Goal: Task Accomplishment & Management: Use online tool/utility

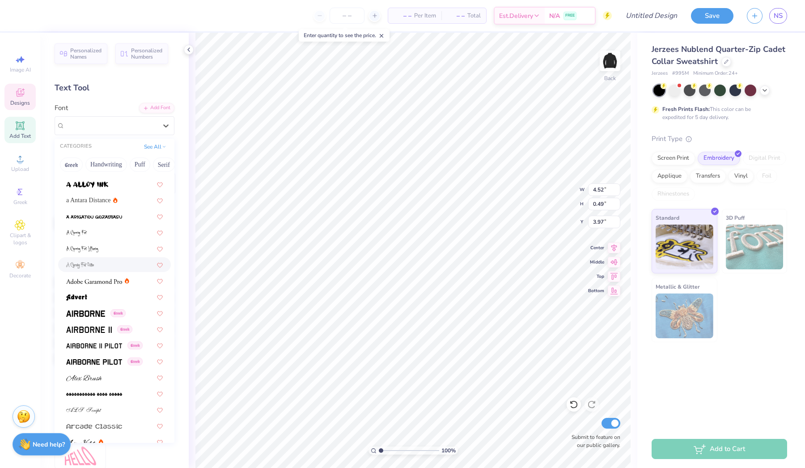
scroll to position [62, 0]
click at [103, 364] on span at bounding box center [94, 359] width 56 height 9
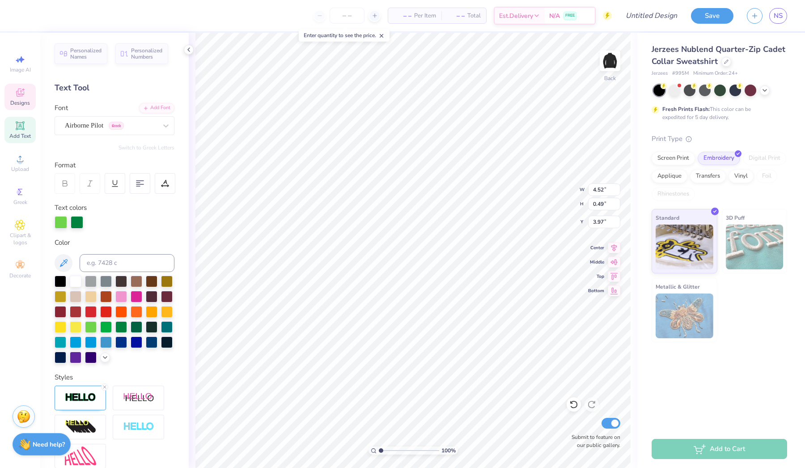
type input "5.37"
type input "0.45"
type input "4.04"
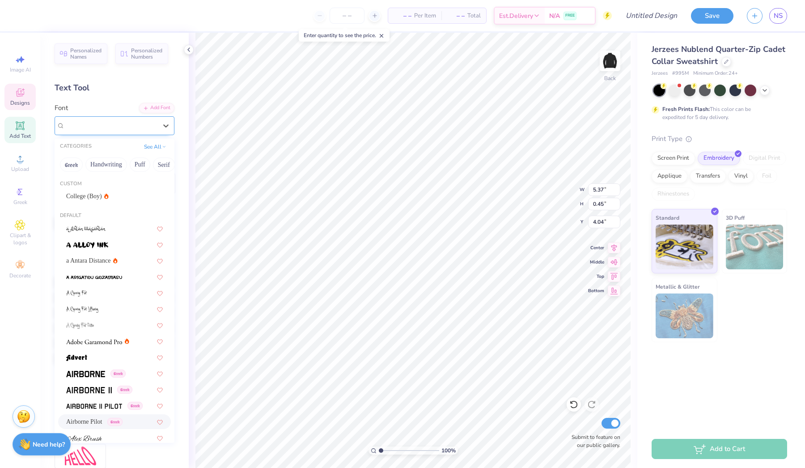
click at [103, 129] on span "Airborne Pilot" at bounding box center [84, 125] width 38 height 10
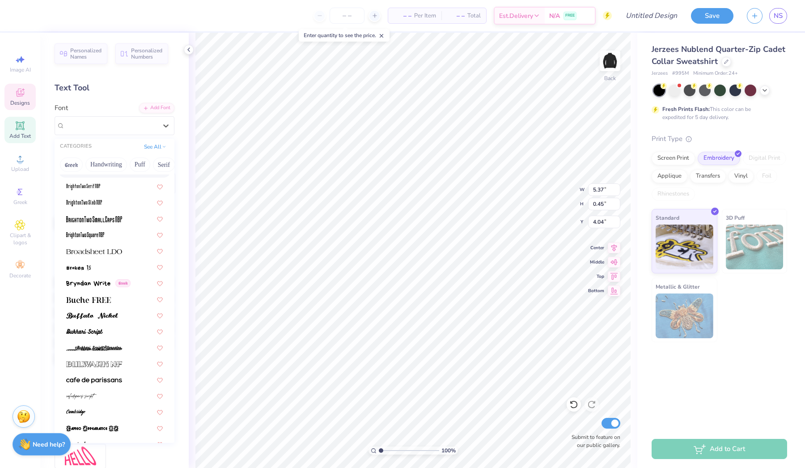
scroll to position [736, 0]
click at [98, 316] on img at bounding box center [92, 314] width 52 height 6
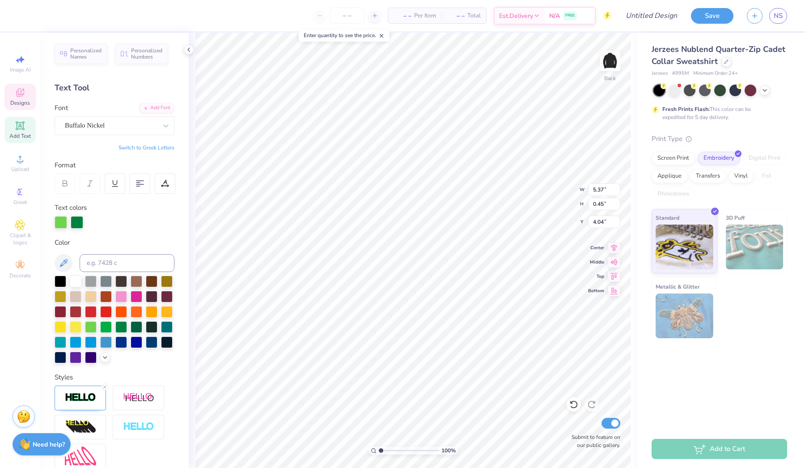
type input "6.64"
type input "0.44"
type input "4.05"
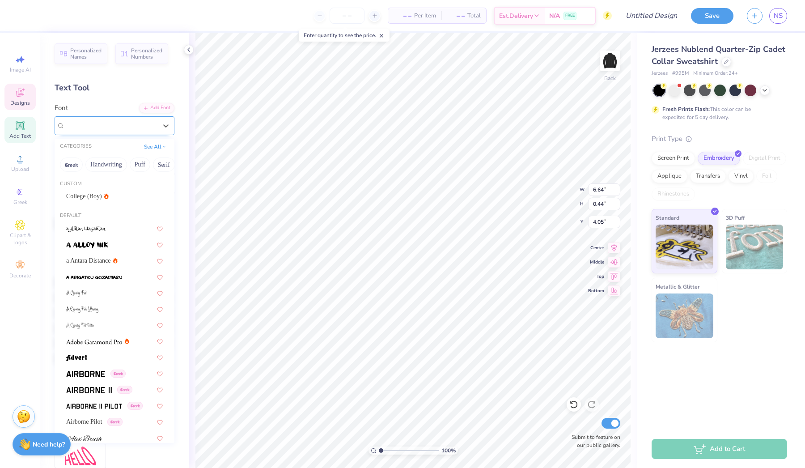
click at [108, 122] on div "Buffalo Nickel" at bounding box center [111, 125] width 94 height 14
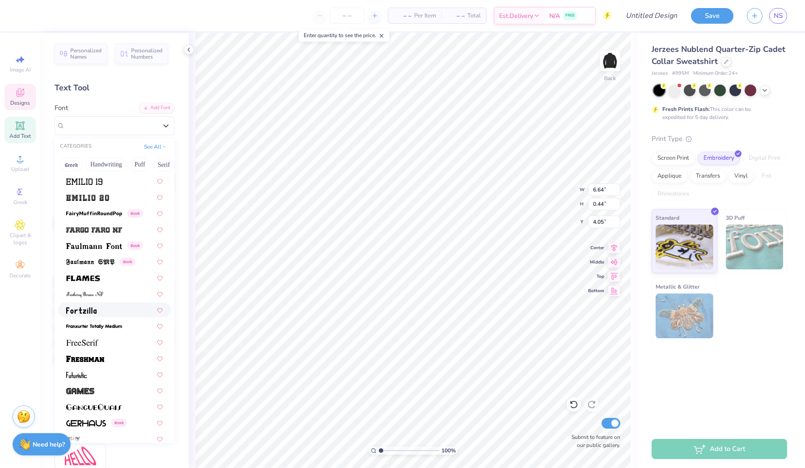
scroll to position [1867, 0]
click at [110, 195] on div at bounding box center [114, 196] width 97 height 9
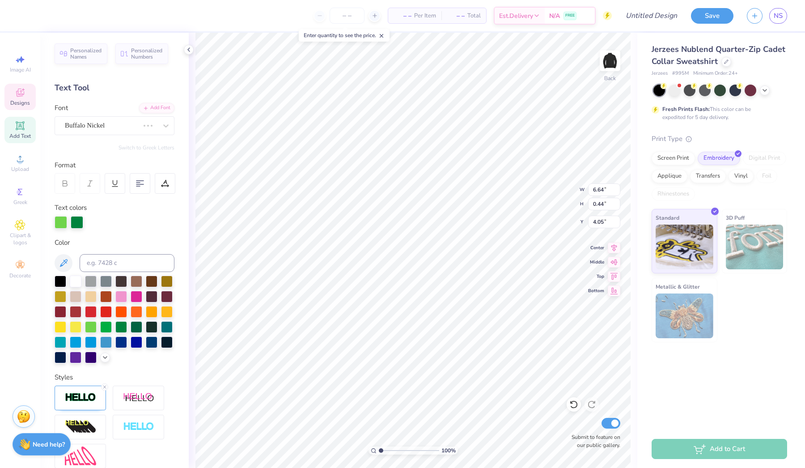
type input "7.37"
type input "0.56"
type input "3.99"
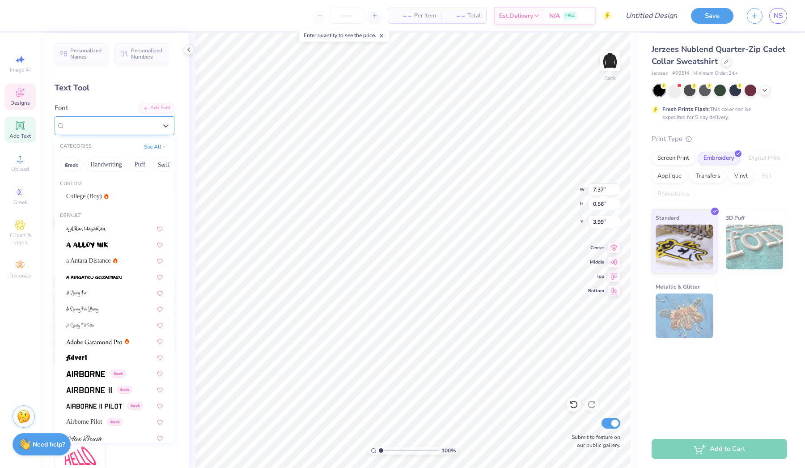
click at [88, 123] on span "[PERSON_NAME] 20" at bounding box center [96, 125] width 62 height 10
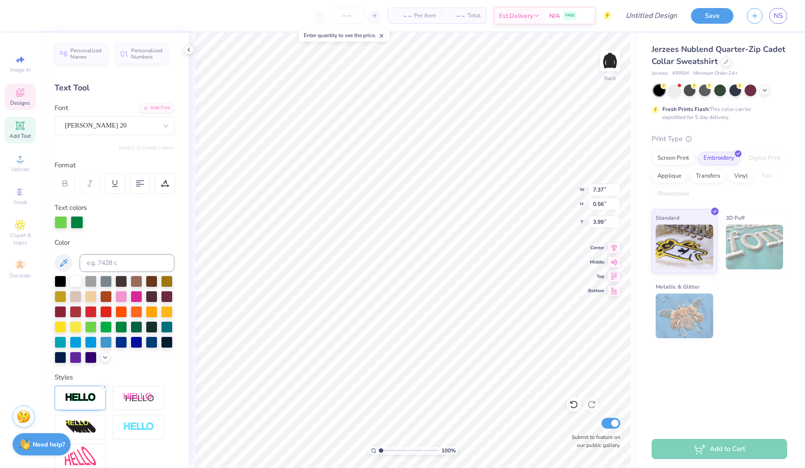
scroll to position [0, 0]
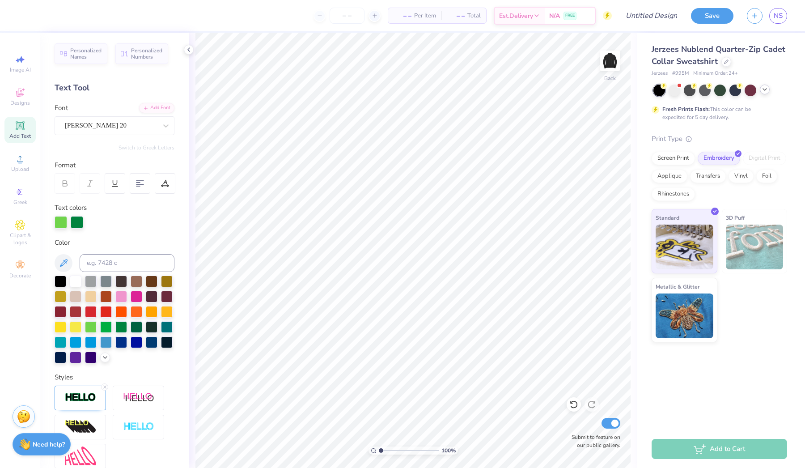
click at [765, 90] on icon at bounding box center [764, 89] width 7 height 7
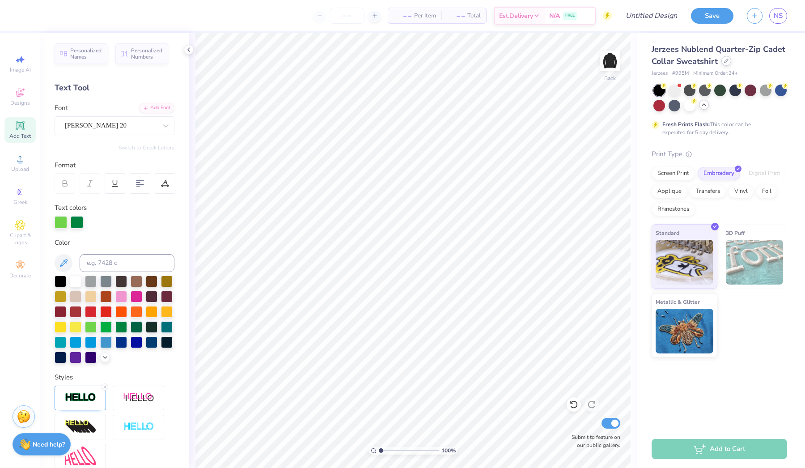
click at [724, 59] on icon at bounding box center [726, 61] width 4 height 4
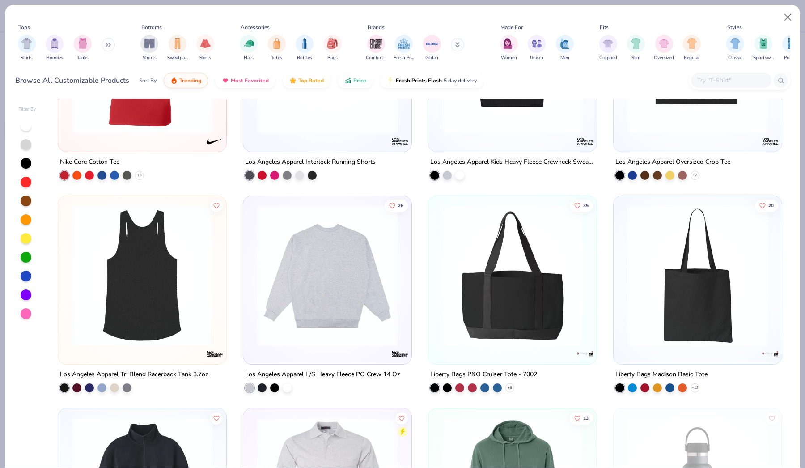
scroll to position [12642, 0]
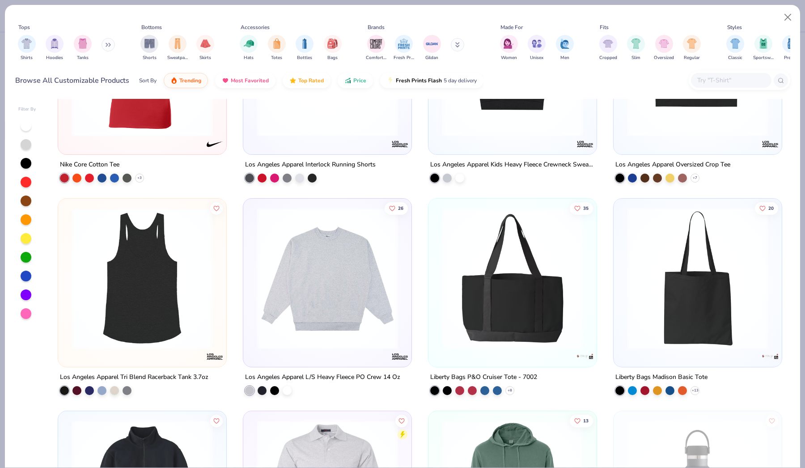
click at [169, 313] on img at bounding box center [142, 277] width 150 height 141
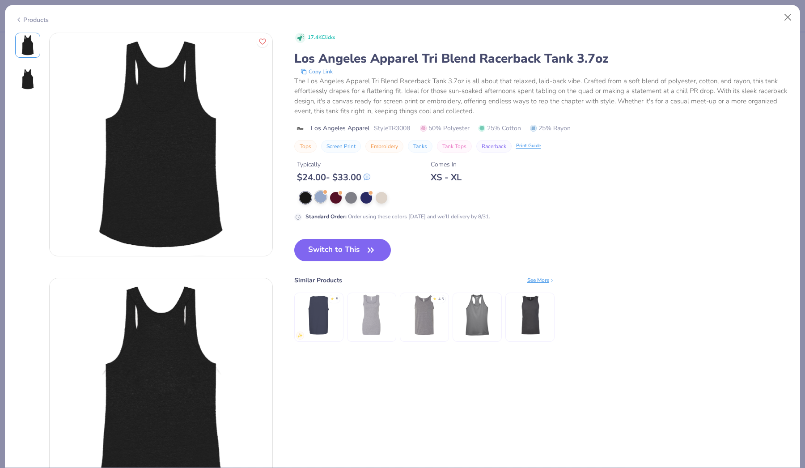
click at [318, 198] on div at bounding box center [321, 197] width 12 height 12
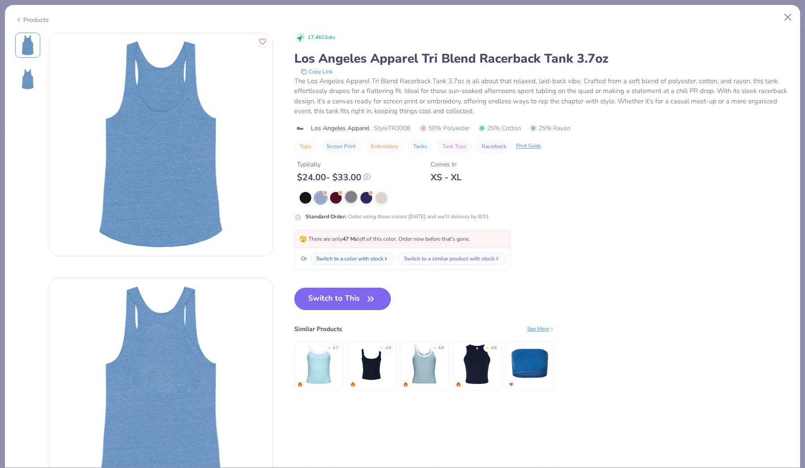
click at [354, 195] on div at bounding box center [351, 197] width 12 height 12
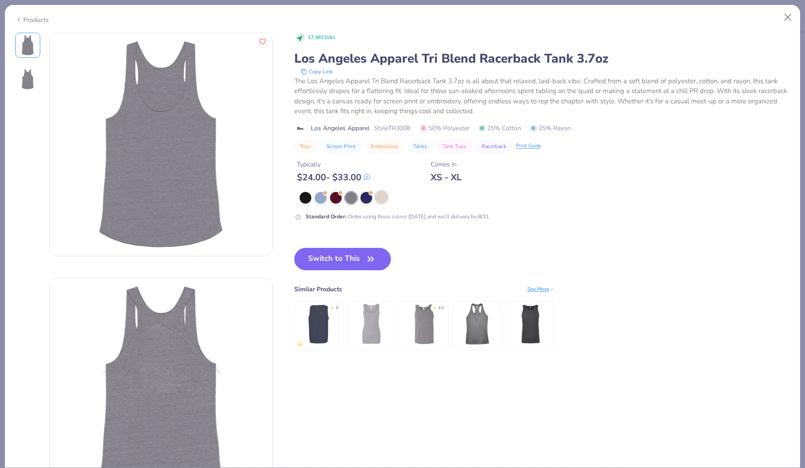
click at [382, 196] on div at bounding box center [382, 197] width 12 height 12
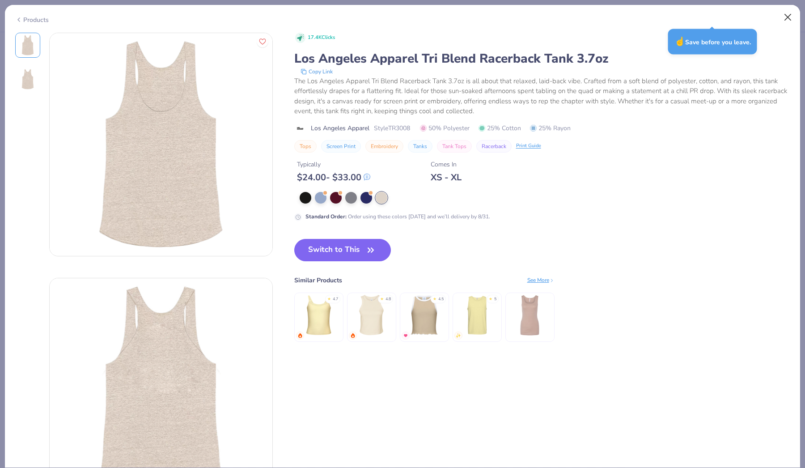
click at [790, 13] on button "Close" at bounding box center [787, 17] width 17 height 17
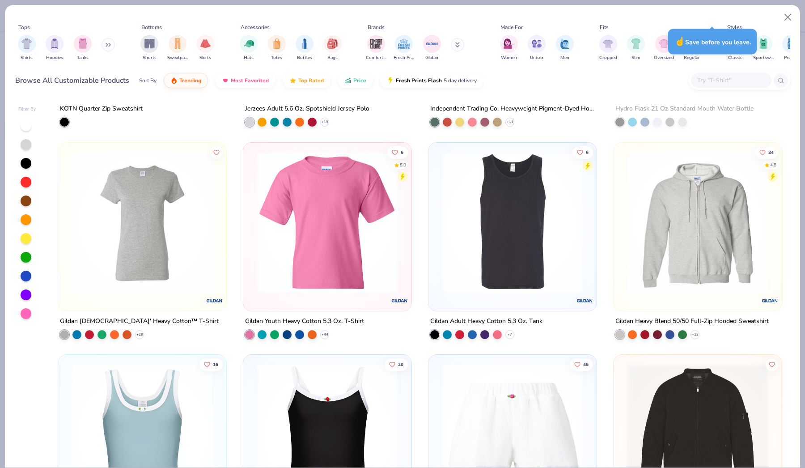
scroll to position [13124, 0]
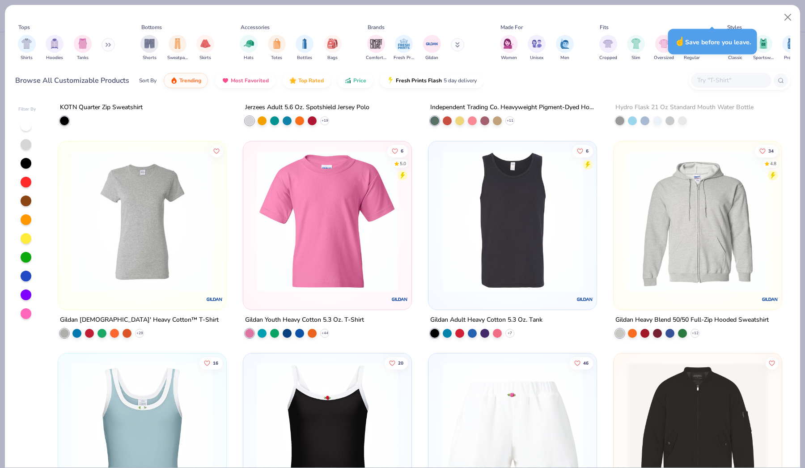
click at [101, 49] on div "Shirts Hoodies Tanks" at bounding box center [66, 47] width 103 height 33
click at [103, 49] on div "Shirts Hoodies Tanks" at bounding box center [66, 47] width 103 height 33
click at [55, 44] on img "filter for Hoodies" at bounding box center [55, 43] width 10 height 10
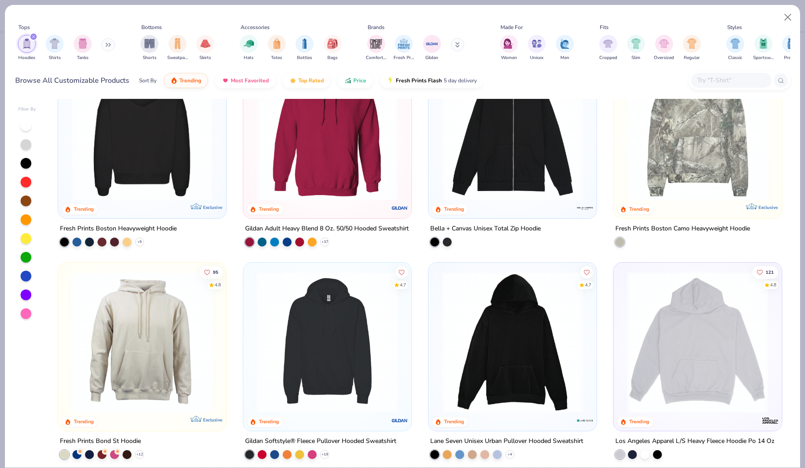
scroll to position [52, 0]
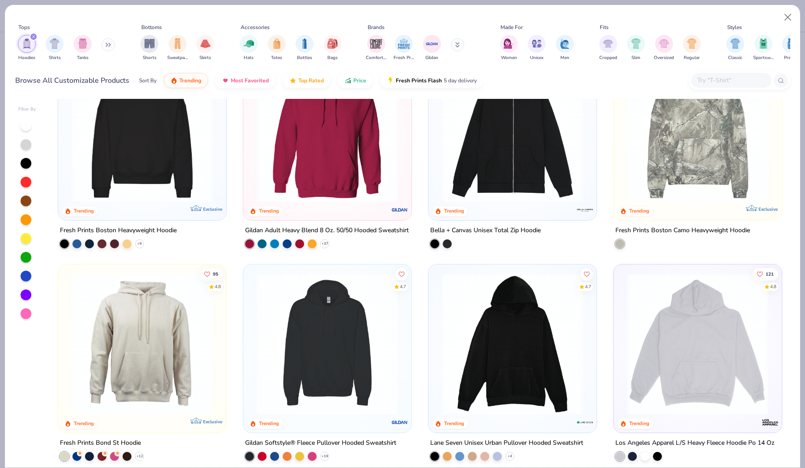
click at [128, 198] on img at bounding box center [142, 131] width 150 height 141
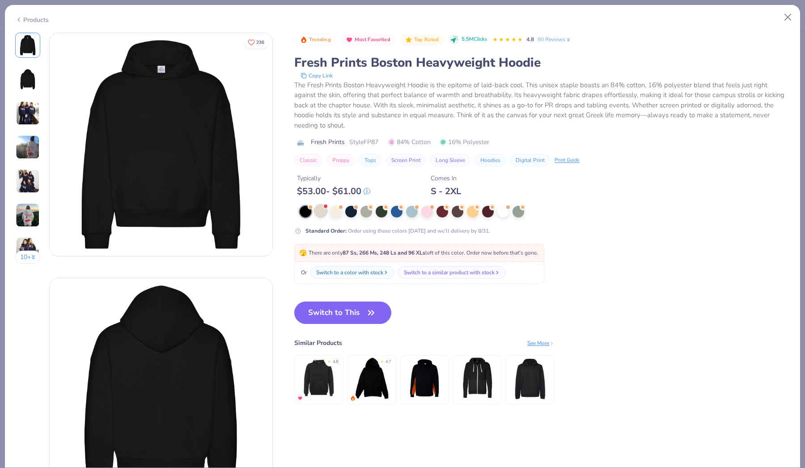
click at [325, 209] on div at bounding box center [321, 211] width 12 height 12
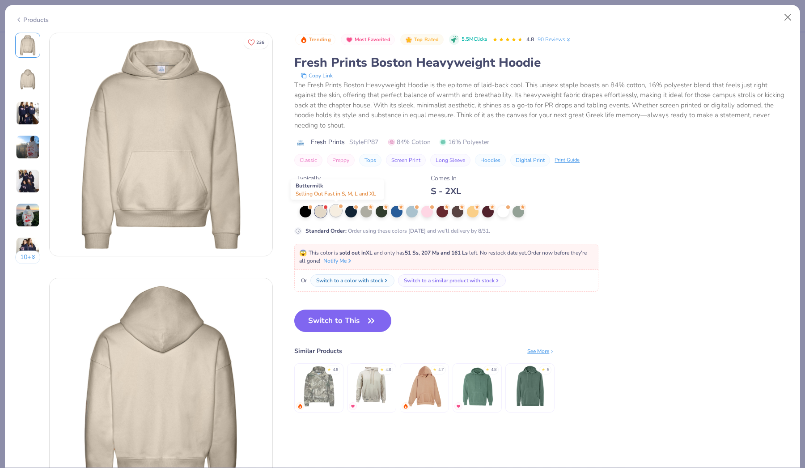
click at [340, 211] on div at bounding box center [336, 211] width 12 height 12
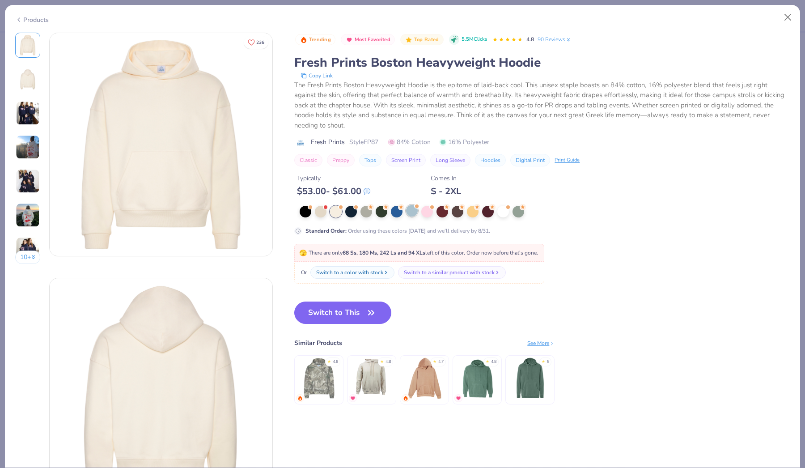
click at [411, 209] on div at bounding box center [412, 211] width 12 height 12
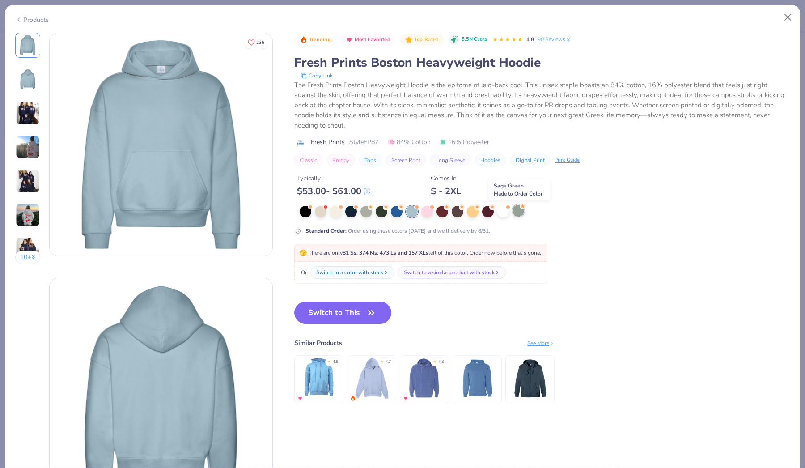
click at [374, 209] on circle at bounding box center [371, 207] width 6 height 6
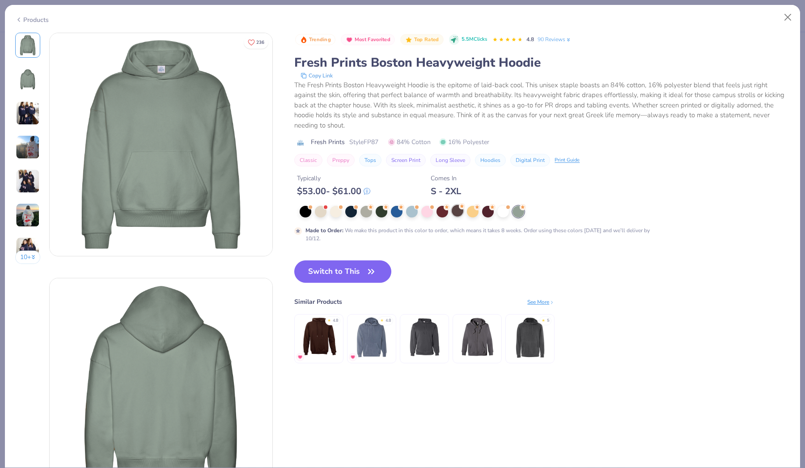
click at [457, 208] on div at bounding box center [458, 211] width 12 height 12
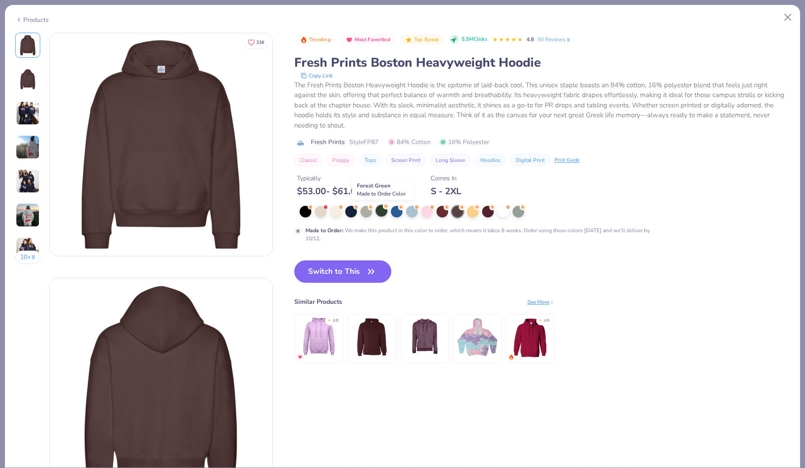
click at [385, 211] on div at bounding box center [382, 211] width 12 height 12
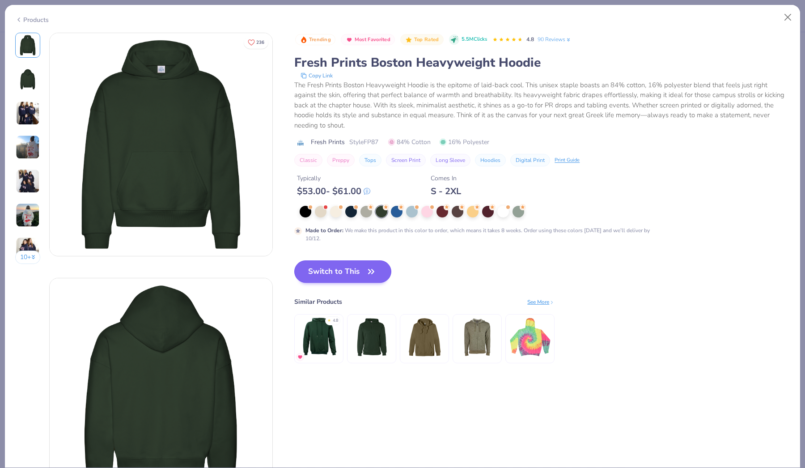
click at [355, 266] on button "Switch to This" at bounding box center [342, 271] width 97 height 22
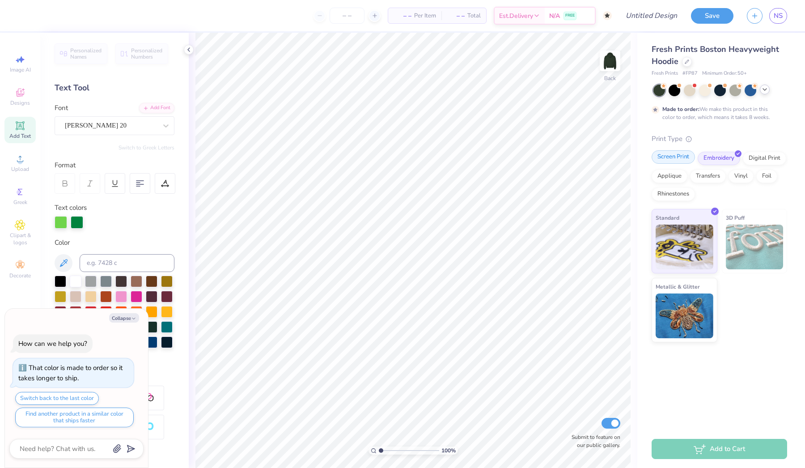
click at [681, 160] on div "Screen Print" at bounding box center [672, 156] width 43 height 13
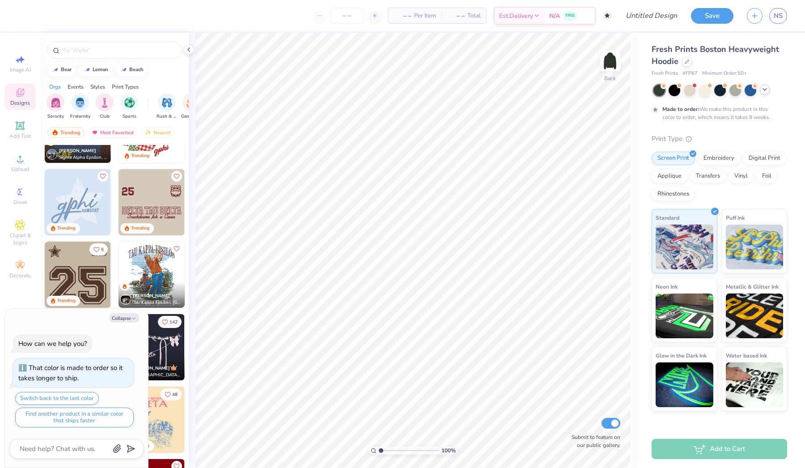
scroll to position [1321, 0]
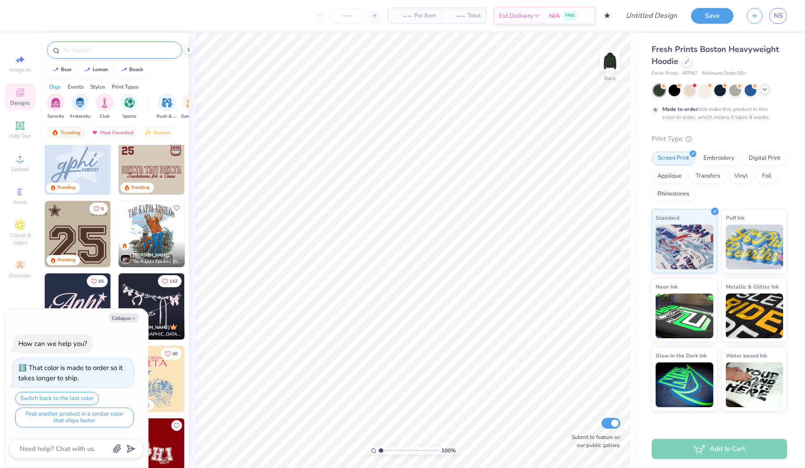
click at [108, 55] on div at bounding box center [114, 50] width 135 height 17
type textarea "x"
click at [101, 49] on input "text" at bounding box center [119, 50] width 114 height 9
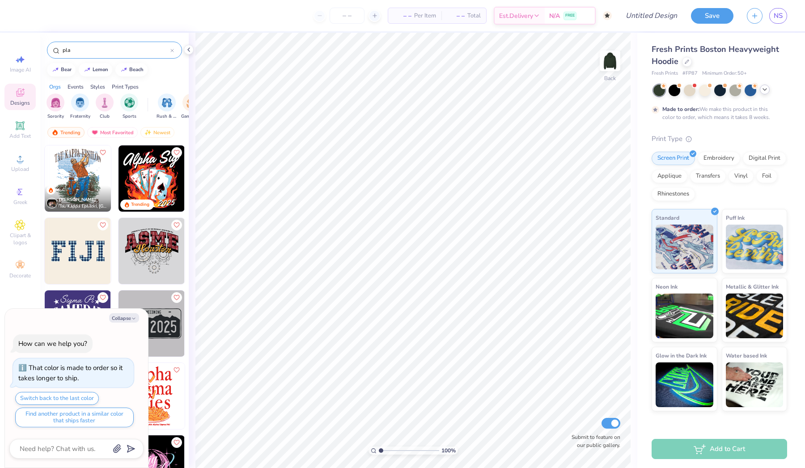
type input "pla"
click at [86, 248] on img at bounding box center [78, 251] width 66 height 66
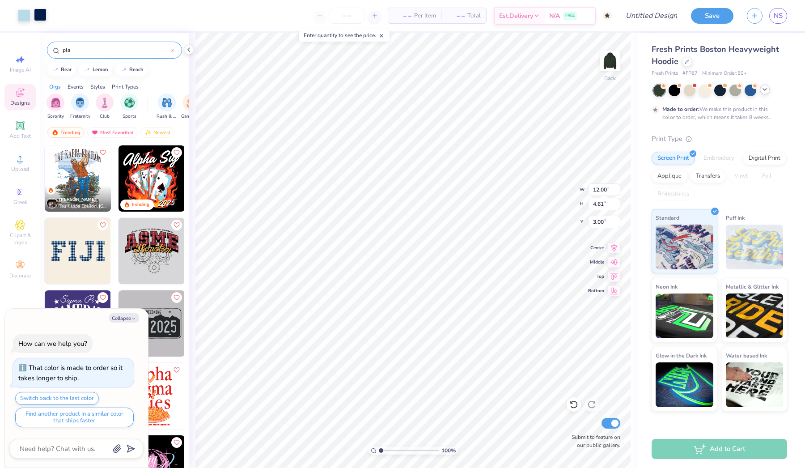
click at [38, 14] on div at bounding box center [40, 14] width 13 height 13
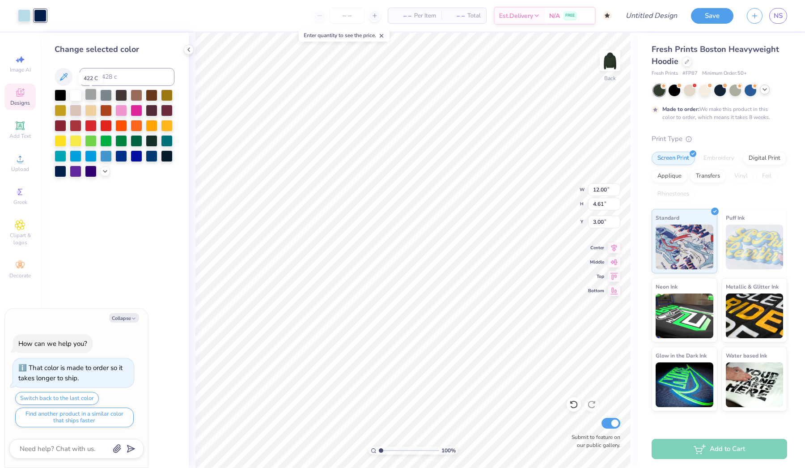
click at [93, 93] on div at bounding box center [91, 95] width 12 height 12
click at [25, 14] on div at bounding box center [24, 14] width 13 height 13
click at [124, 142] on div at bounding box center [121, 140] width 12 height 12
click at [123, 139] on div at bounding box center [121, 140] width 12 height 12
click at [136, 141] on div at bounding box center [137, 140] width 12 height 12
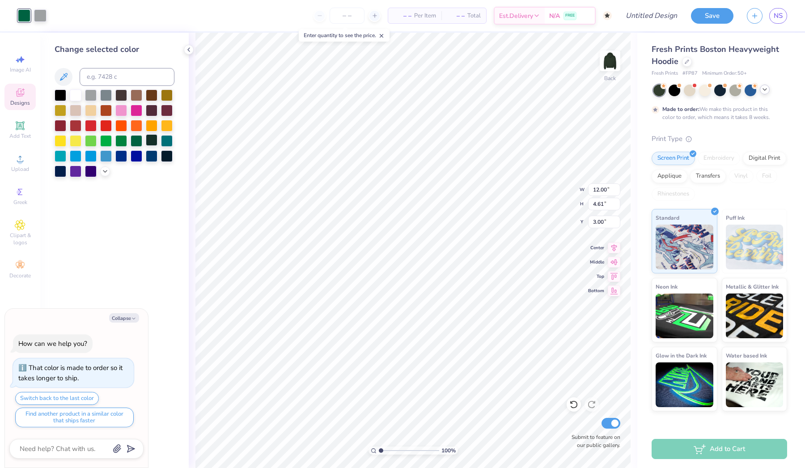
click at [149, 144] on div at bounding box center [152, 140] width 12 height 12
click at [40, 13] on div at bounding box center [40, 14] width 13 height 13
click at [125, 143] on div at bounding box center [121, 140] width 12 height 12
click at [75, 97] on div at bounding box center [76, 95] width 12 height 12
click at [94, 99] on div at bounding box center [91, 95] width 12 height 12
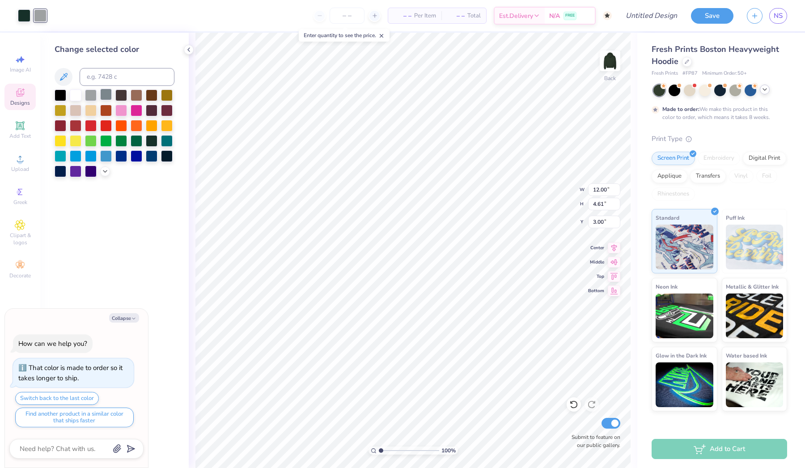
click at [112, 97] on div at bounding box center [106, 95] width 12 height 12
click at [81, 94] on div at bounding box center [76, 95] width 12 height 12
click at [27, 19] on div at bounding box center [24, 14] width 13 height 13
click at [108, 138] on div at bounding box center [106, 140] width 12 height 12
click at [122, 139] on div at bounding box center [121, 140] width 12 height 12
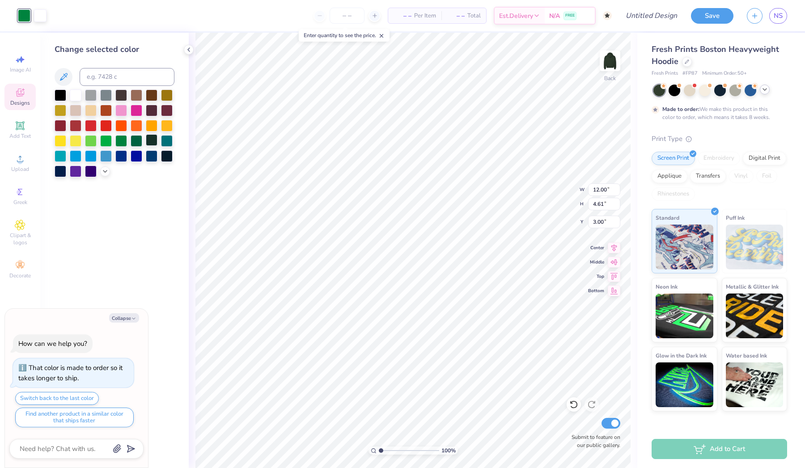
click at [146, 143] on div at bounding box center [152, 140] width 12 height 12
click at [166, 161] on div at bounding box center [167, 155] width 12 height 12
click at [151, 95] on div at bounding box center [152, 95] width 12 height 12
click at [135, 145] on div at bounding box center [137, 140] width 12 height 12
click at [153, 145] on div at bounding box center [152, 140] width 12 height 12
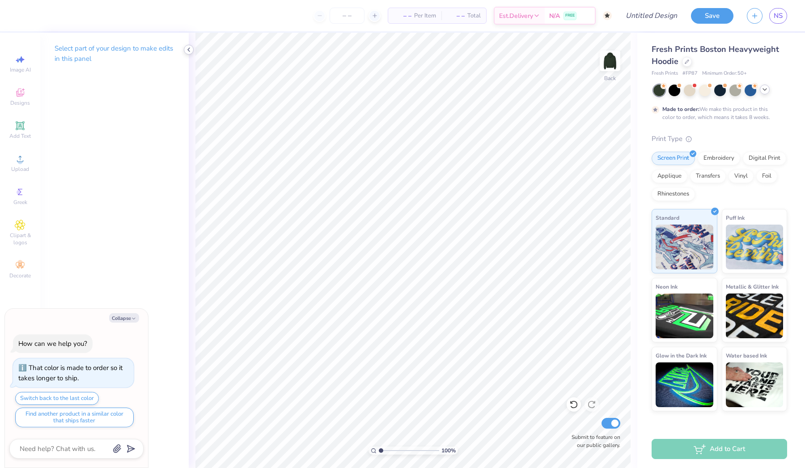
click at [190, 51] on icon at bounding box center [188, 49] width 7 height 7
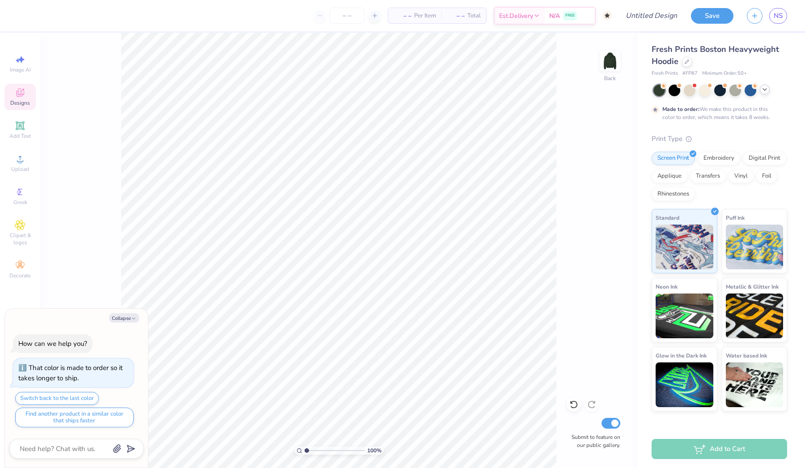
click at [26, 98] on div "Designs" at bounding box center [19, 97] width 31 height 26
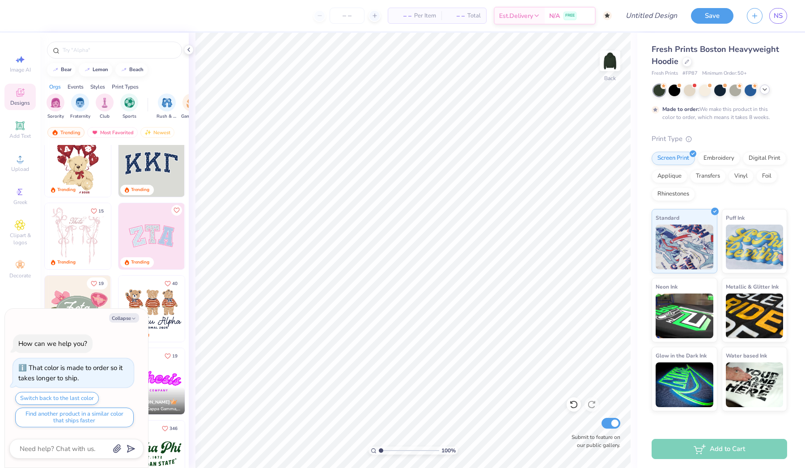
scroll to position [14, 0]
click at [126, 316] on button "Collapse" at bounding box center [124, 317] width 30 height 9
type textarea "x"
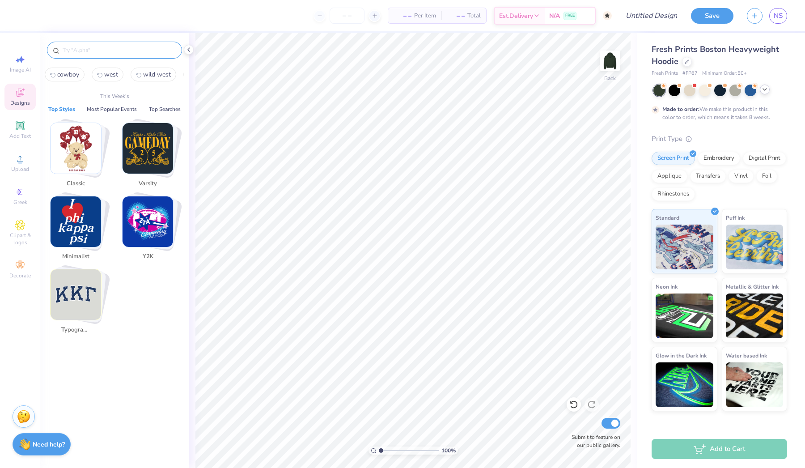
click at [86, 49] on input "text" at bounding box center [119, 50] width 114 height 9
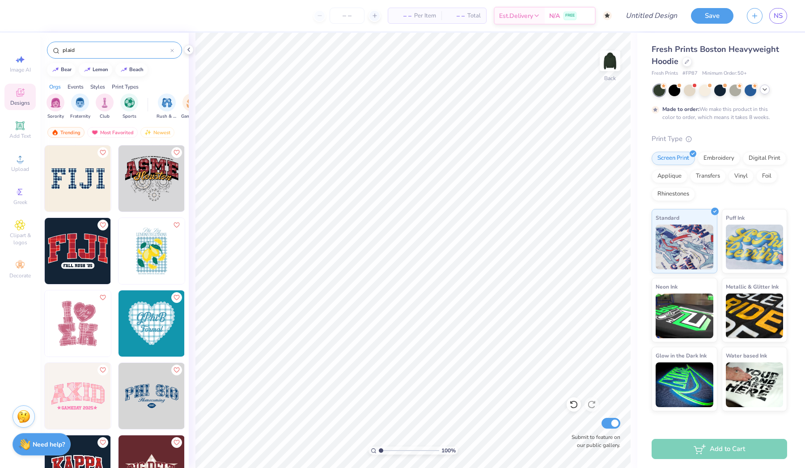
scroll to position [0, 0]
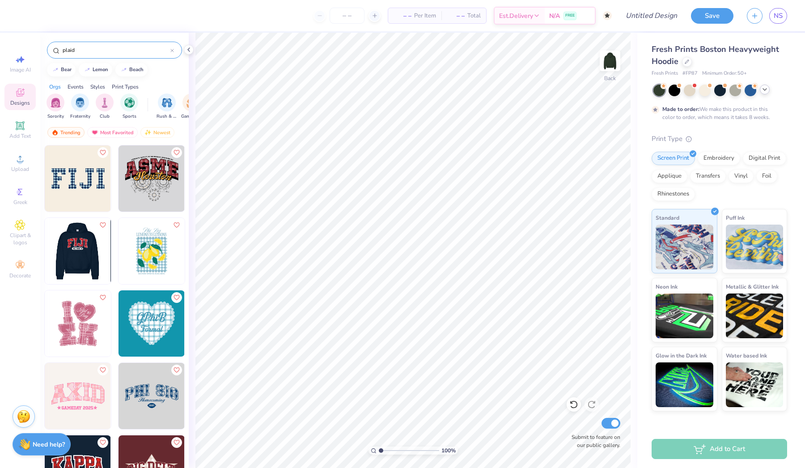
type input "plaid"
click at [85, 246] on img at bounding box center [77, 251] width 66 height 66
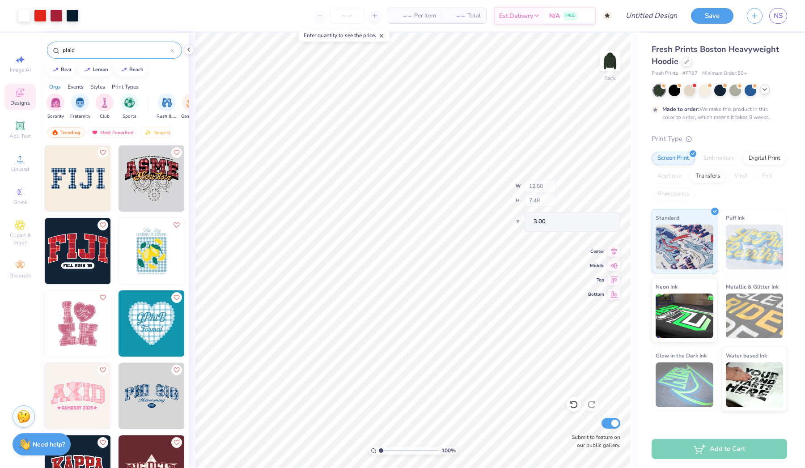
type input "12.32"
type input "6.15"
type input "3.00"
type input "6.03"
type input "3.09"
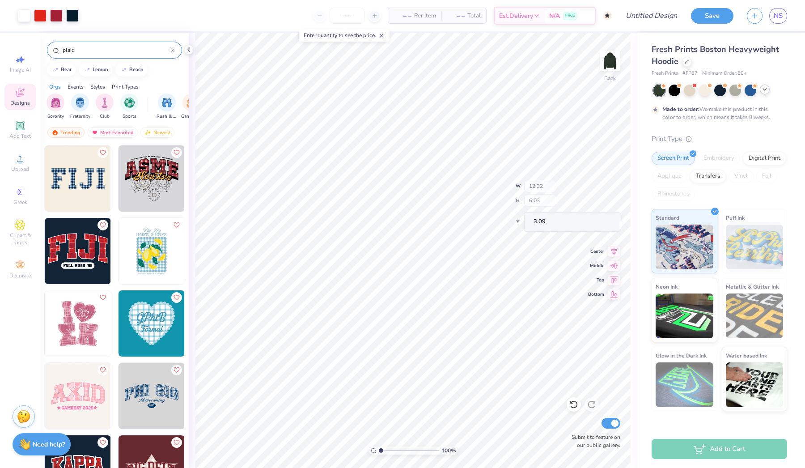
type input "12.50"
type input "6.37"
type input "3.00"
type input "12.32"
type input "6.15"
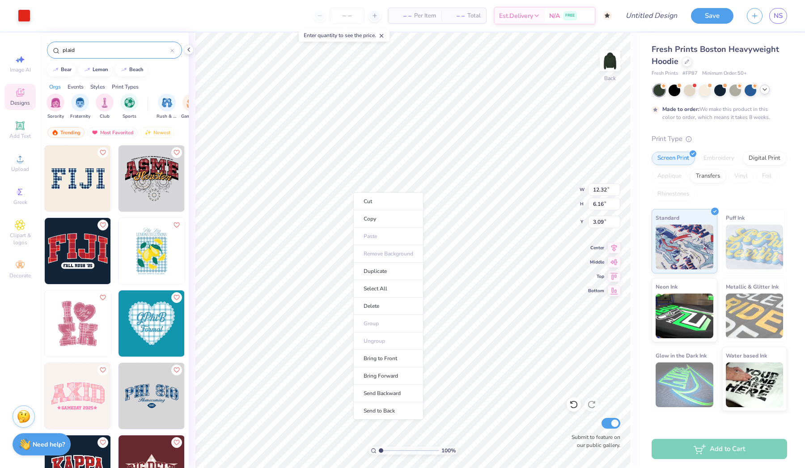
type input "6.15"
type input "3.00"
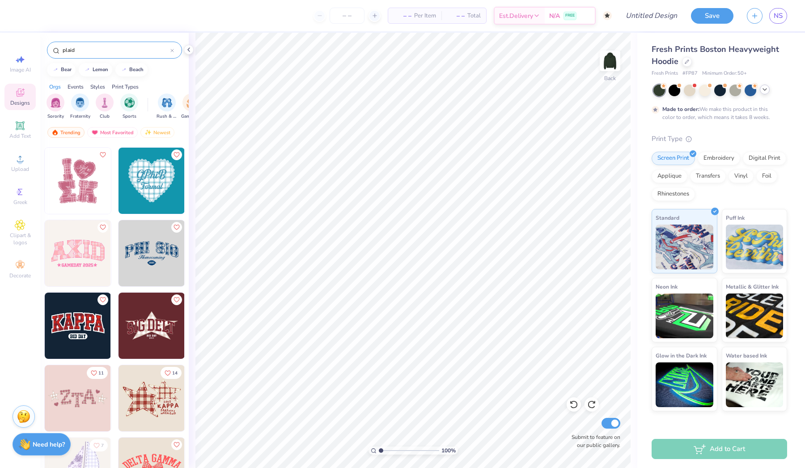
scroll to position [154, 0]
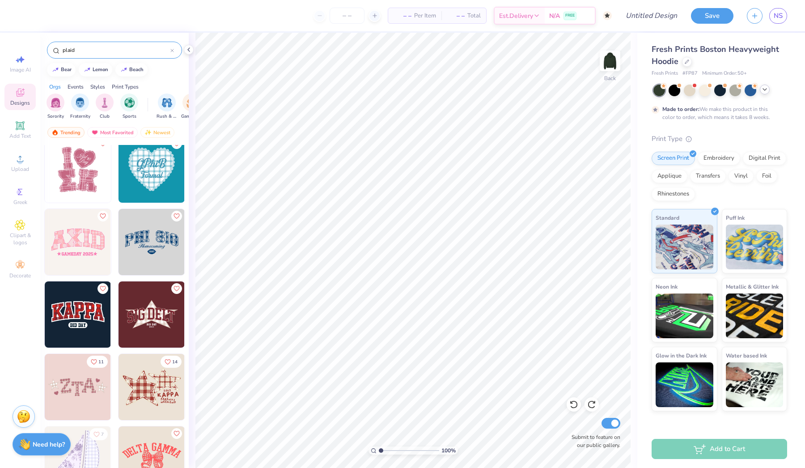
click at [157, 231] on img at bounding box center [151, 242] width 66 height 66
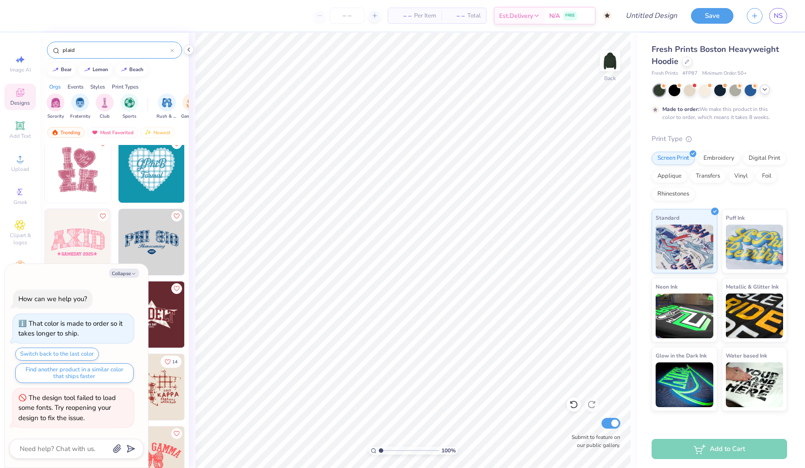
click at [157, 87] on div "Orgs Events Styles Print Types" at bounding box center [114, 84] width 148 height 13
click at [127, 267] on div "Collapse How can we help you? That color is made to order so it takes longer to…" at bounding box center [76, 365] width 143 height 203
click at [126, 272] on button "Collapse" at bounding box center [124, 272] width 30 height 9
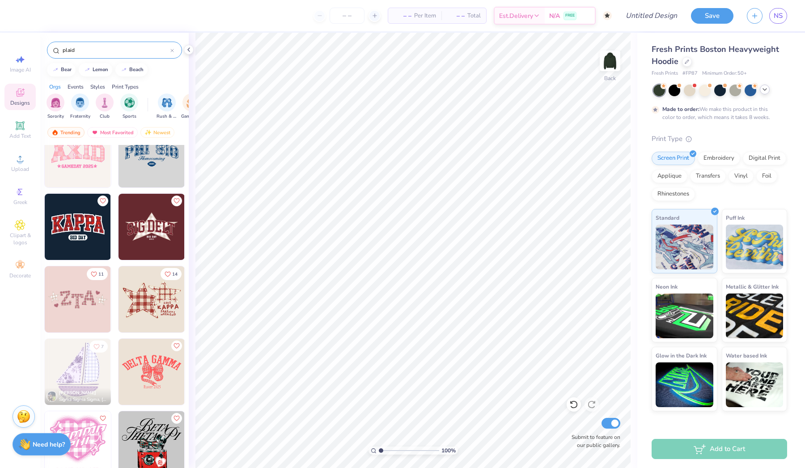
scroll to position [255, 0]
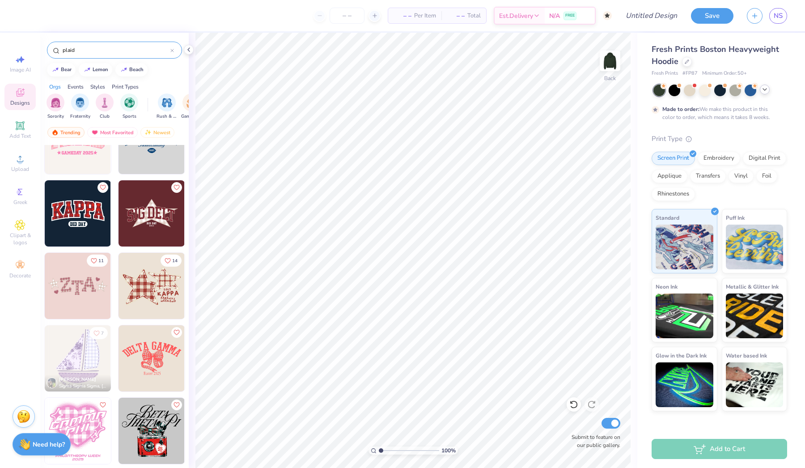
click at [157, 208] on img at bounding box center [151, 213] width 66 height 66
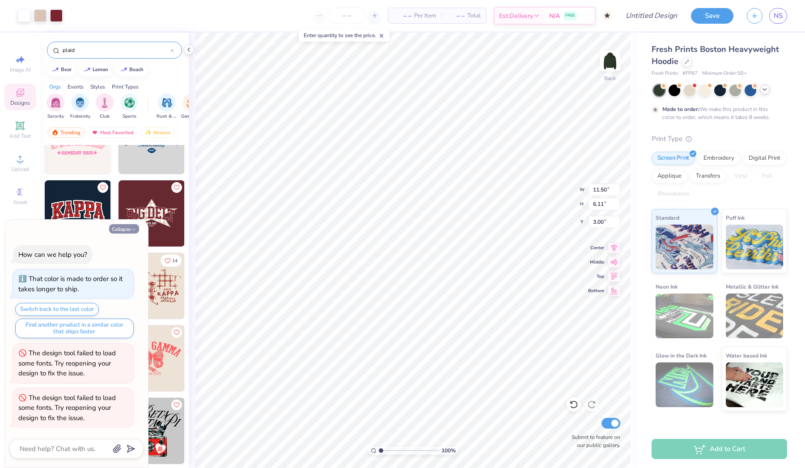
click at [125, 232] on button "Collapse" at bounding box center [124, 228] width 30 height 9
type textarea "x"
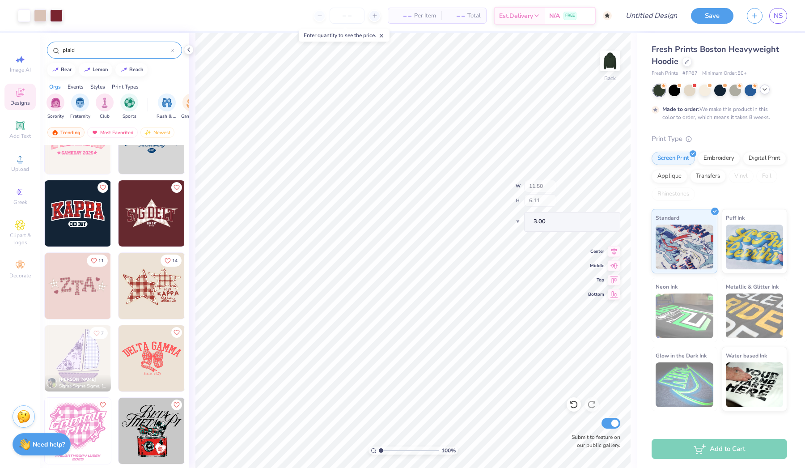
type input "10.28"
type input "3.39"
type input "4.60"
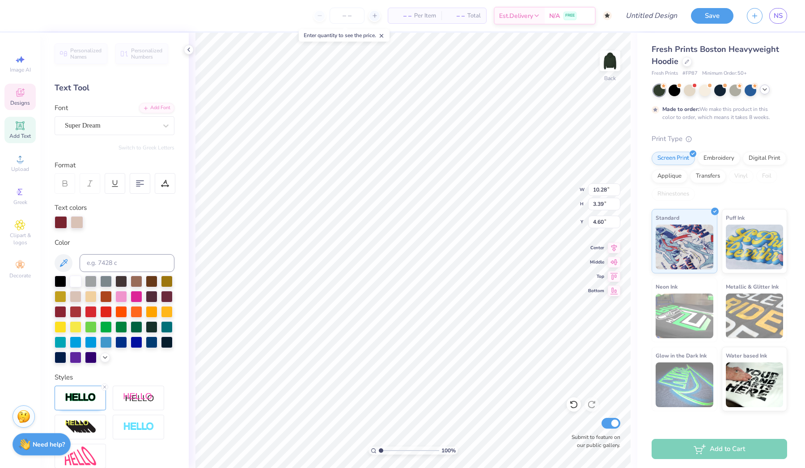
scroll to position [0, 1]
type textarea "Lambda Chi"
type input "12.82"
type input "3.36"
type input "5.07"
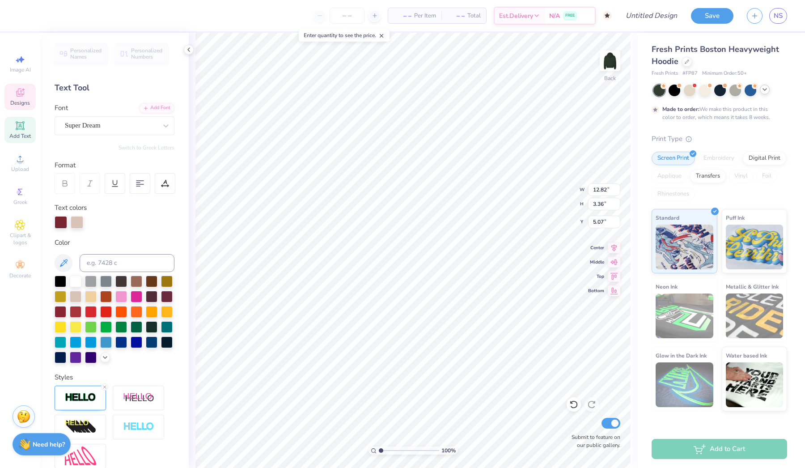
type input "4.70"
click at [39, 16] on div at bounding box center [40, 14] width 13 height 13
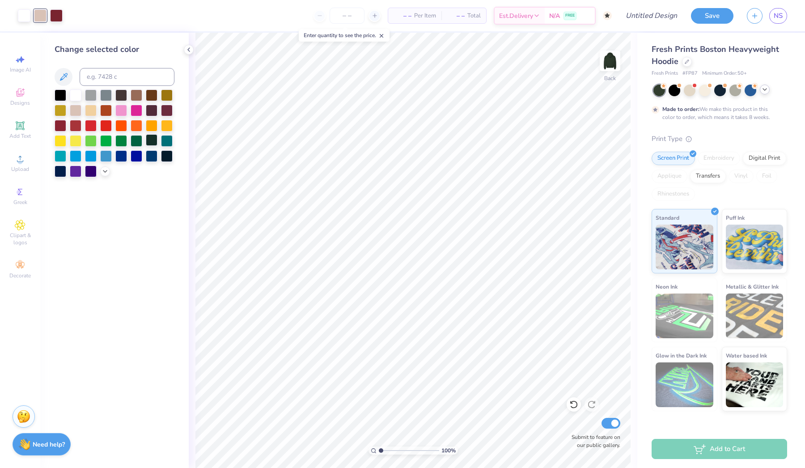
click at [149, 143] on div at bounding box center [152, 140] width 12 height 12
click at [59, 16] on div at bounding box center [56, 14] width 13 height 13
click at [138, 142] on div at bounding box center [137, 140] width 12 height 12
click at [154, 142] on div at bounding box center [152, 140] width 12 height 12
click at [138, 144] on div at bounding box center [137, 140] width 12 height 12
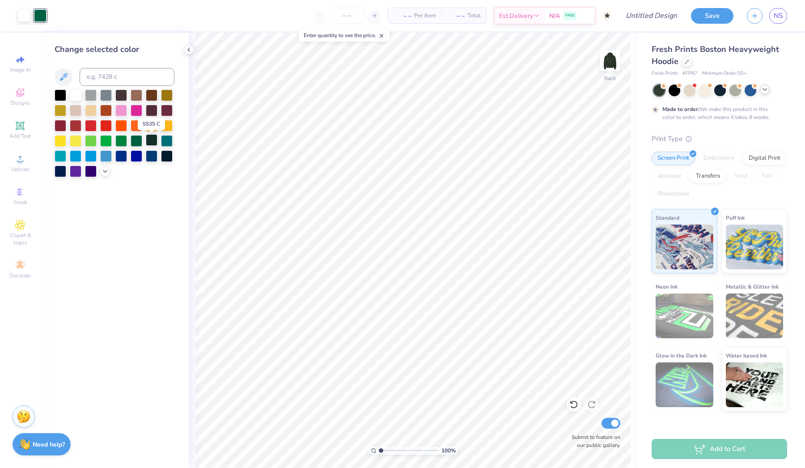
click at [155, 144] on div at bounding box center [152, 140] width 12 height 12
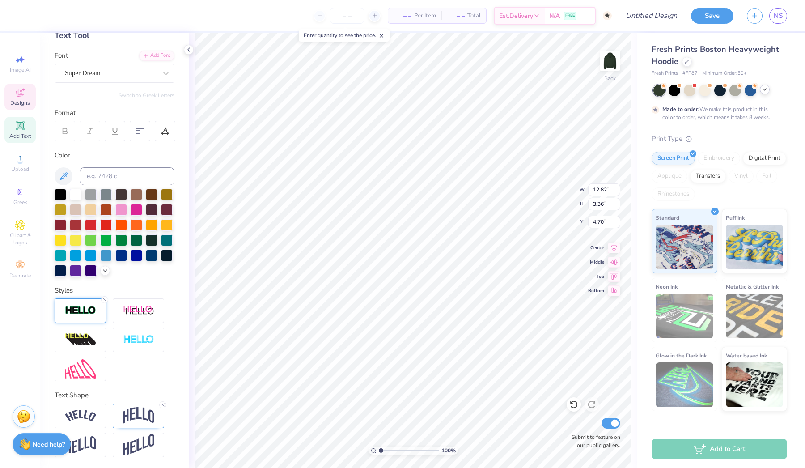
scroll to position [52, 0]
click at [80, 310] on img at bounding box center [80, 310] width 31 height 10
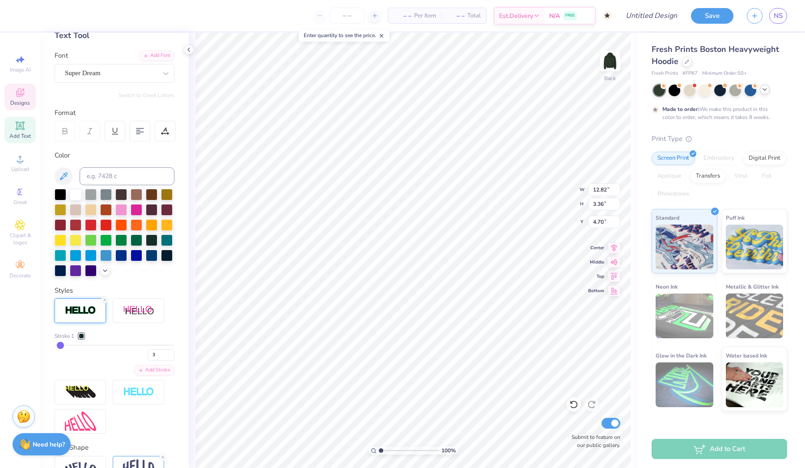
click at [83, 336] on div at bounding box center [81, 335] width 5 height 5
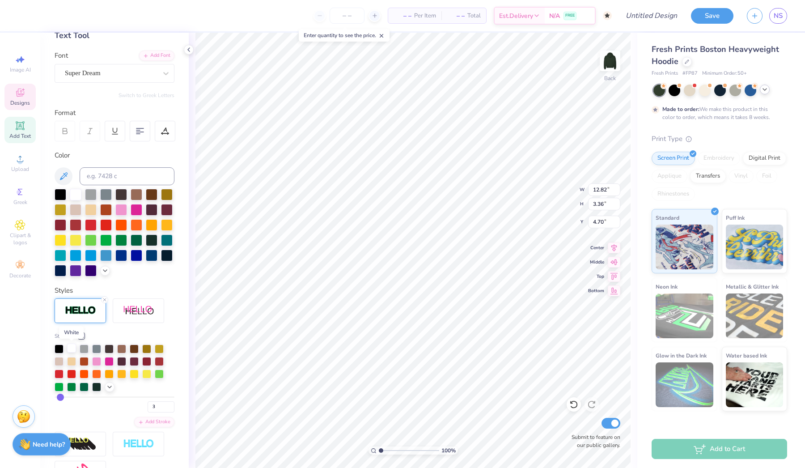
click at [70, 347] on div at bounding box center [71, 347] width 9 height 9
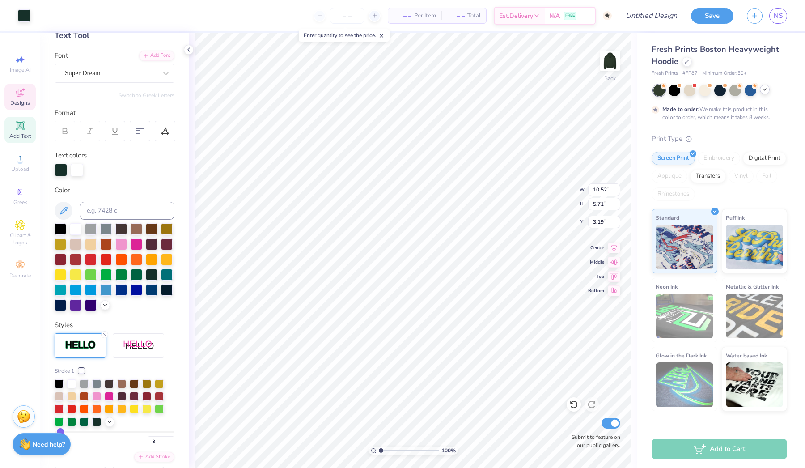
type input "12.82"
type input "3.36"
type input "4.70"
type input "10.52"
type input "5.71"
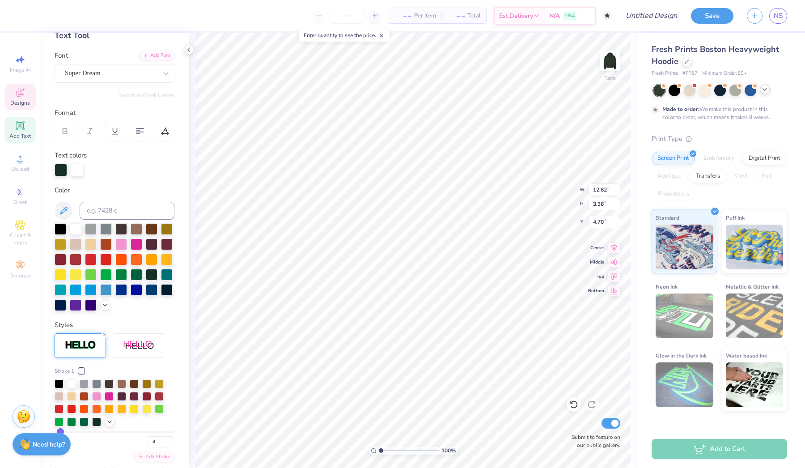
type input "3.19"
type input "8.39"
type input "4.90"
type input "3.55"
click at [30, 20] on div at bounding box center [24, 14] width 13 height 13
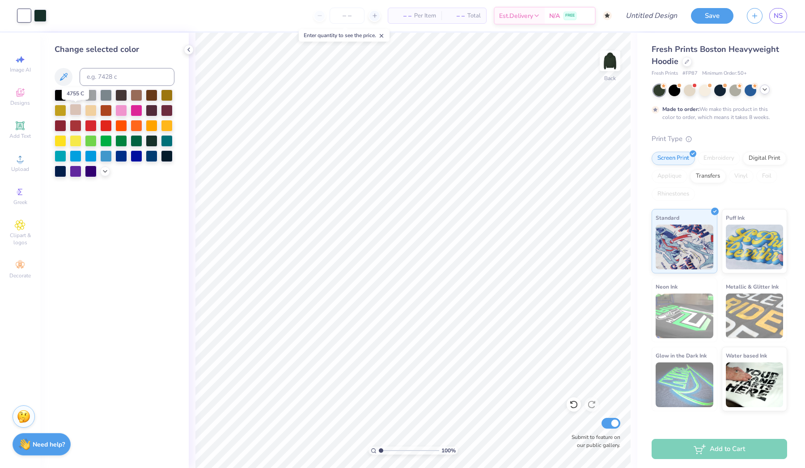
click at [71, 114] on div at bounding box center [76, 110] width 12 height 12
click at [140, 100] on div at bounding box center [137, 95] width 12 height 12
click at [93, 100] on div at bounding box center [91, 95] width 12 height 12
click at [79, 99] on div at bounding box center [76, 95] width 12 height 12
click at [68, 103] on div at bounding box center [115, 133] width 120 height 88
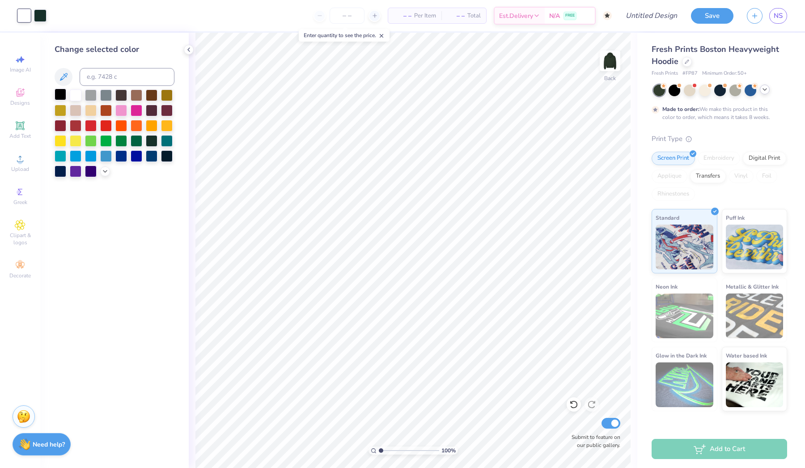
click at [63, 99] on div at bounding box center [61, 95] width 12 height 12
click at [106, 97] on div at bounding box center [106, 95] width 12 height 12
click at [129, 96] on div at bounding box center [115, 133] width 120 height 88
click at [89, 112] on div at bounding box center [91, 110] width 12 height 12
click at [77, 115] on div at bounding box center [76, 110] width 12 height 12
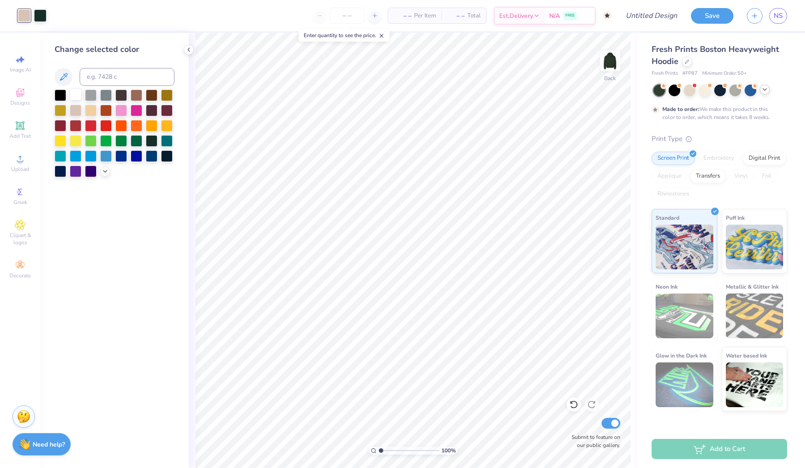
click at [73, 100] on div at bounding box center [76, 95] width 12 height 12
click at [74, 97] on div at bounding box center [76, 95] width 12 height 12
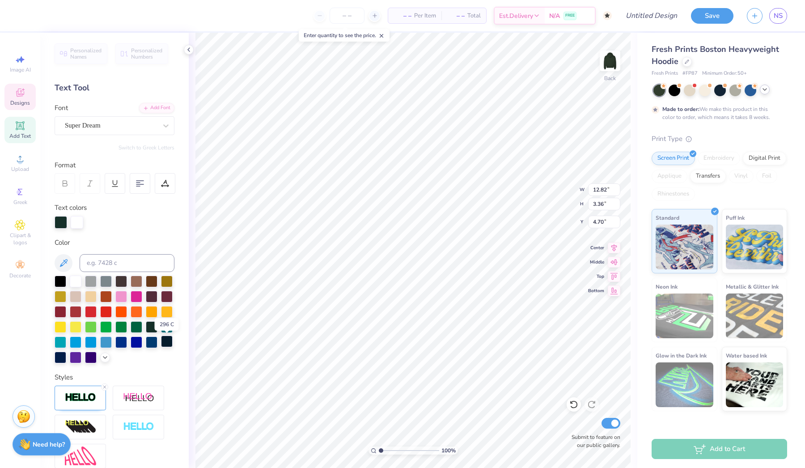
click at [169, 342] on div at bounding box center [167, 341] width 12 height 12
click at [104, 358] on icon at bounding box center [105, 356] width 7 height 7
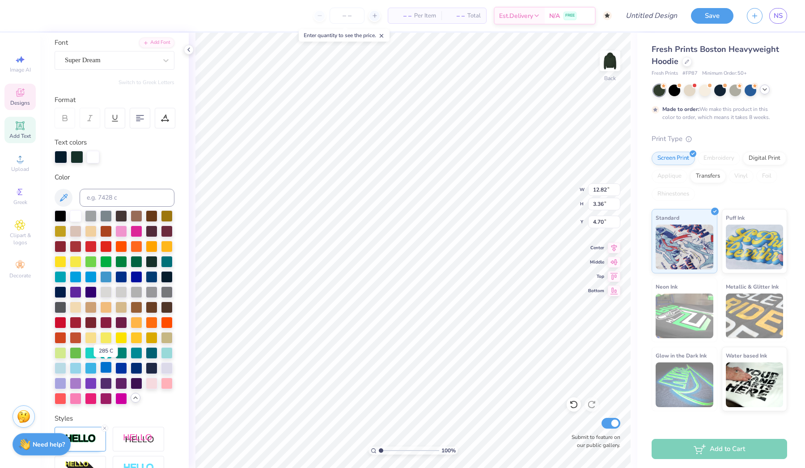
scroll to position [66, 0]
click at [118, 347] on div at bounding box center [121, 352] width 12 height 12
click at [156, 253] on div at bounding box center [115, 307] width 120 height 194
click at [153, 262] on div at bounding box center [152, 260] width 12 height 12
type input "10.52"
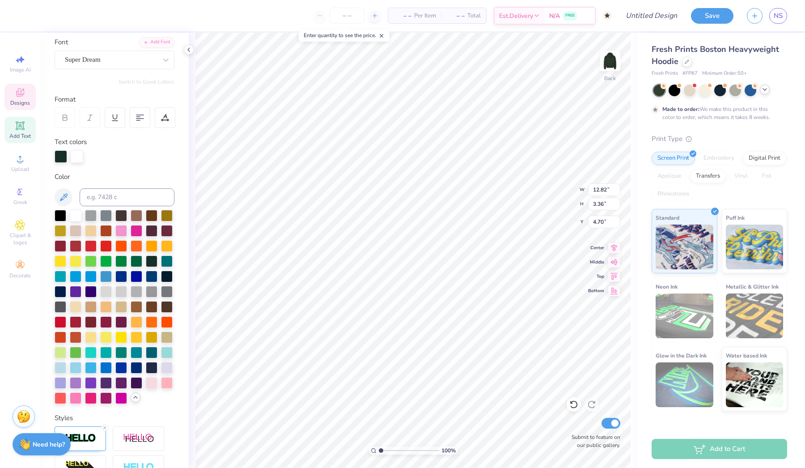
type input "5.71"
type input "3.19"
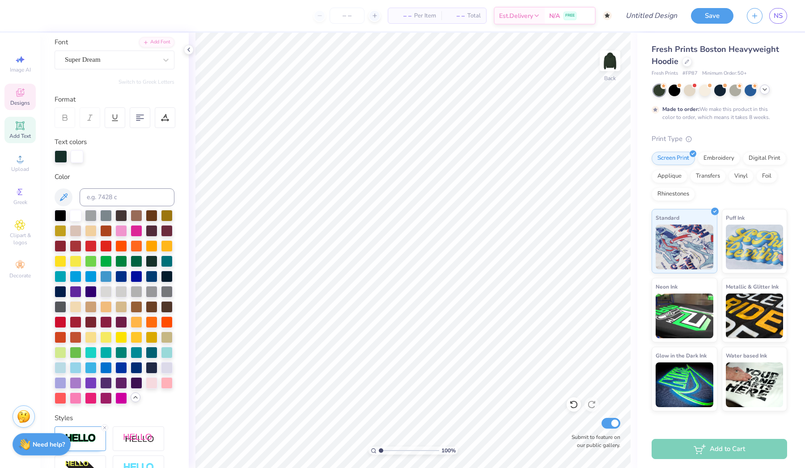
click at [23, 93] on icon at bounding box center [20, 92] width 11 height 11
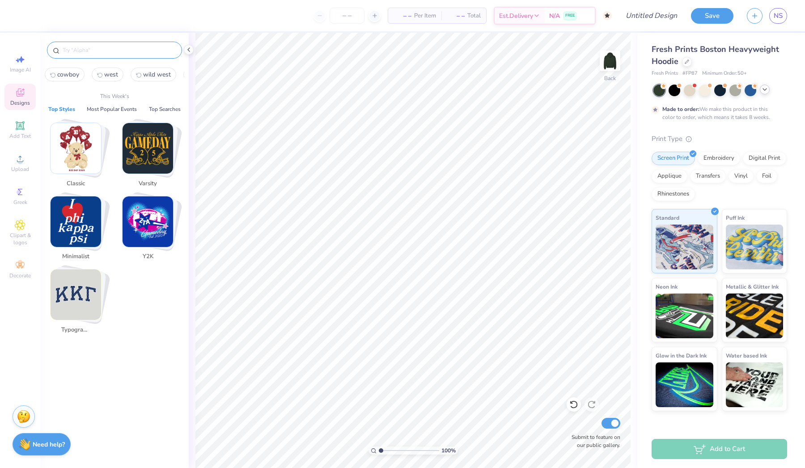
click at [104, 51] on input "text" at bounding box center [119, 50] width 114 height 9
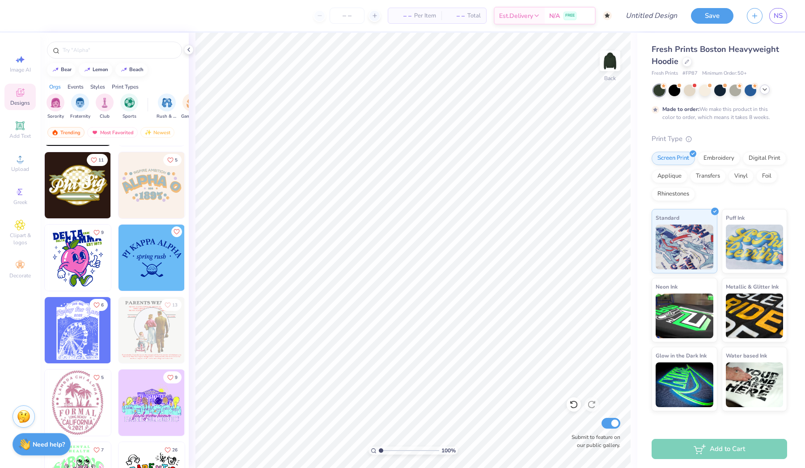
scroll to position [5787, 0]
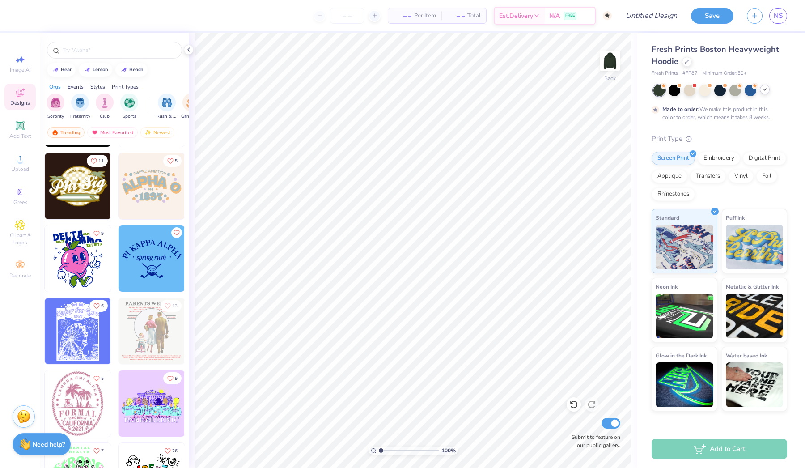
click at [69, 190] on img at bounding box center [78, 186] width 66 height 66
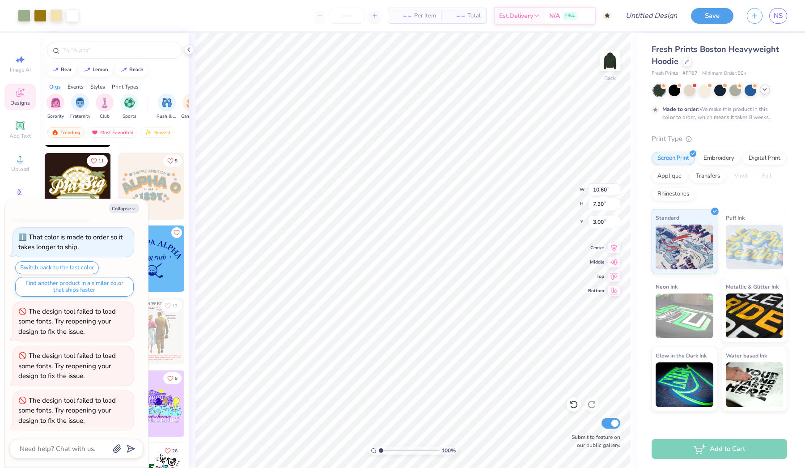
scroll to position [65, 0]
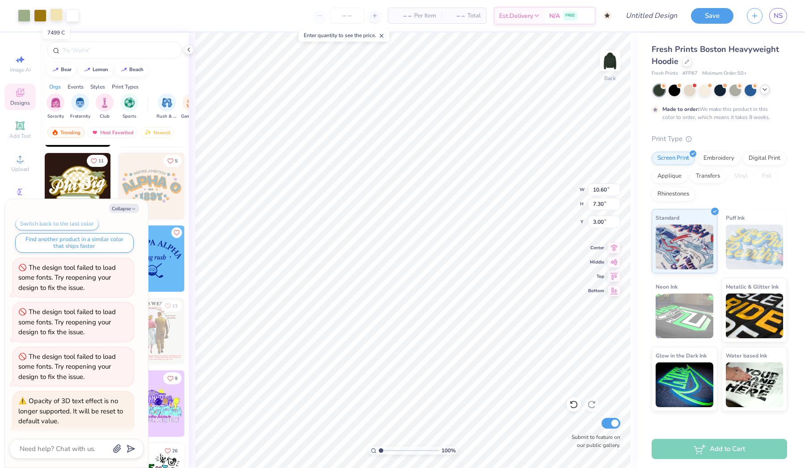
click at [57, 20] on div at bounding box center [56, 14] width 13 height 13
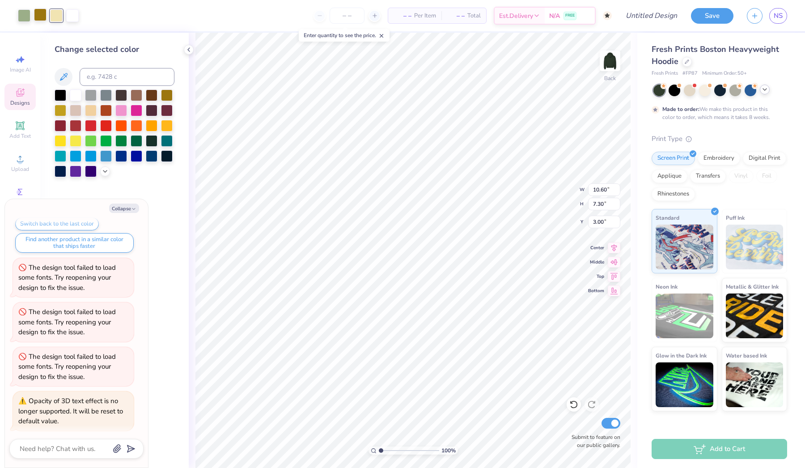
click at [41, 13] on div at bounding box center [40, 14] width 13 height 13
click at [137, 140] on div at bounding box center [137, 140] width 12 height 12
click at [57, 16] on div at bounding box center [56, 14] width 13 height 13
click at [93, 91] on div at bounding box center [91, 95] width 12 height 12
click at [152, 141] on div at bounding box center [152, 140] width 12 height 12
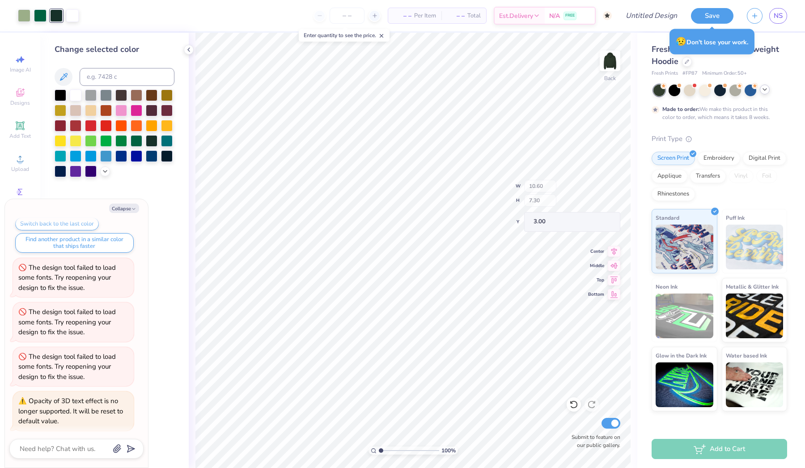
type textarea "x"
type input "3.71"
type input "4.69"
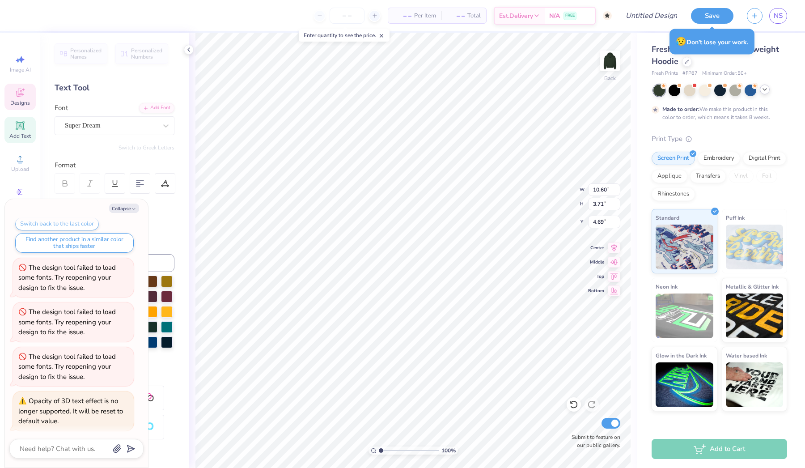
scroll to position [0, 0]
type textarea "x"
type textarea "L"
type textarea "x"
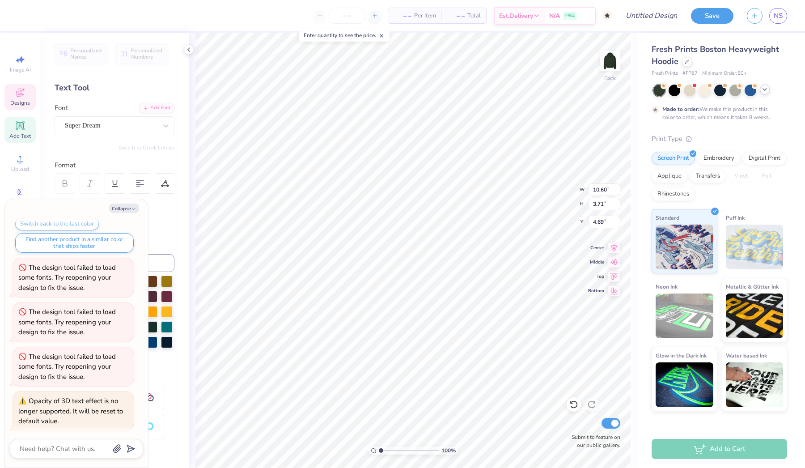
type textarea "La"
type textarea "x"
type textarea "[PERSON_NAME]"
type textarea "x"
type textarea "Lamb"
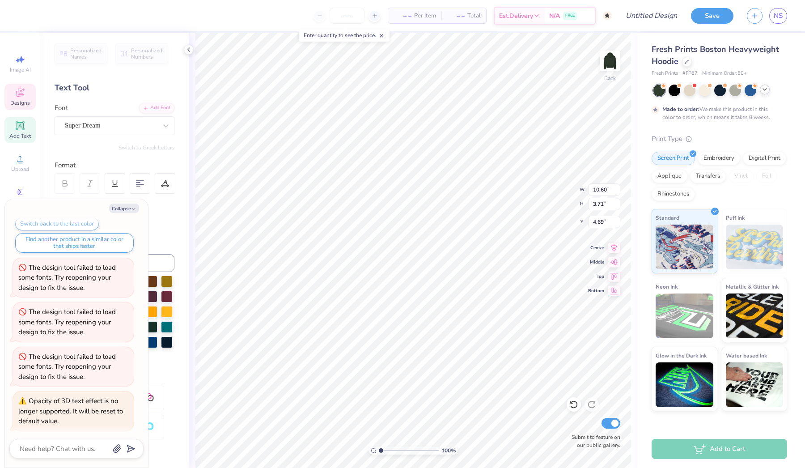
type textarea "x"
type textarea "Lambd"
type textarea "x"
type textarea "Lambda"
type textarea "x"
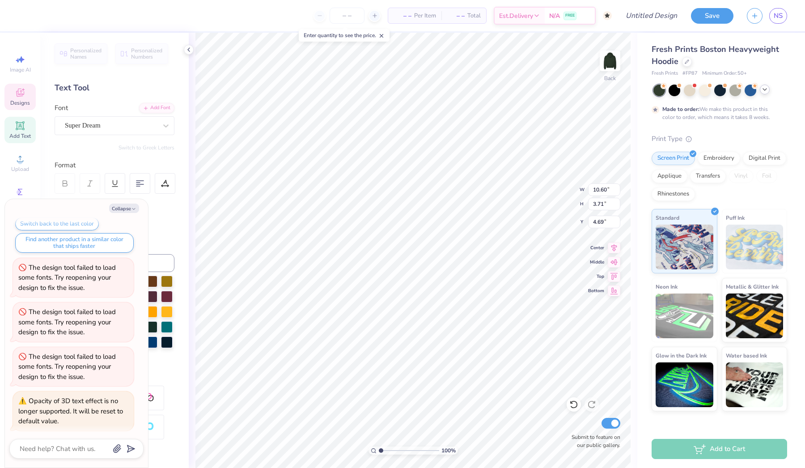
type textarea "Lambda"
type textarea "x"
type textarea "Lambda C"
type textarea "x"
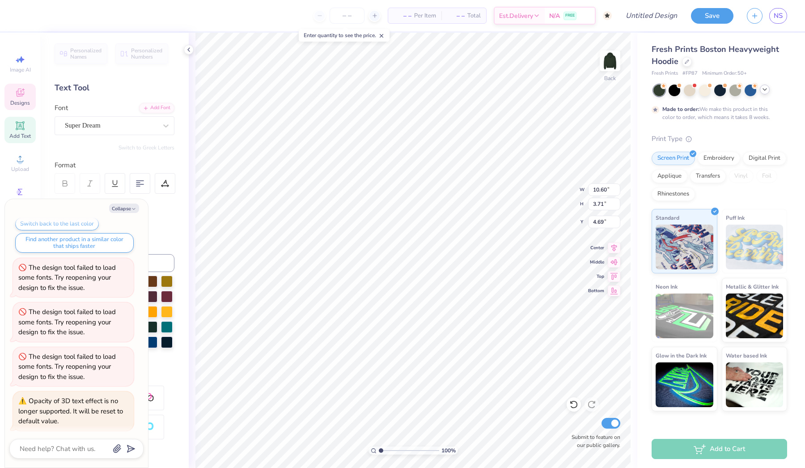
type textarea "Lambda Ch"
type textarea "x"
type textarea "Lambda Chi"
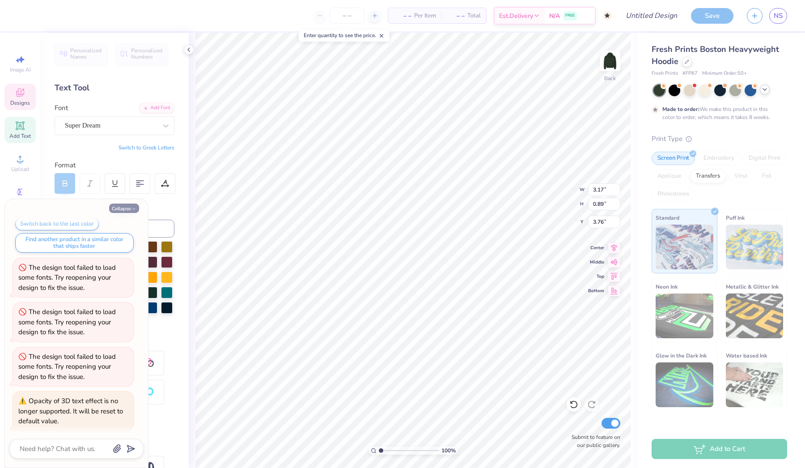
click at [123, 206] on button "Collapse" at bounding box center [124, 207] width 30 height 9
type textarea "x"
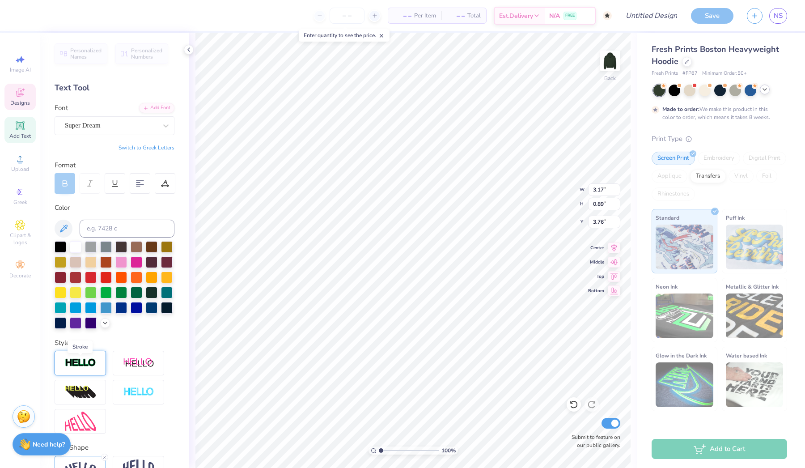
click at [84, 366] on img at bounding box center [80, 363] width 31 height 10
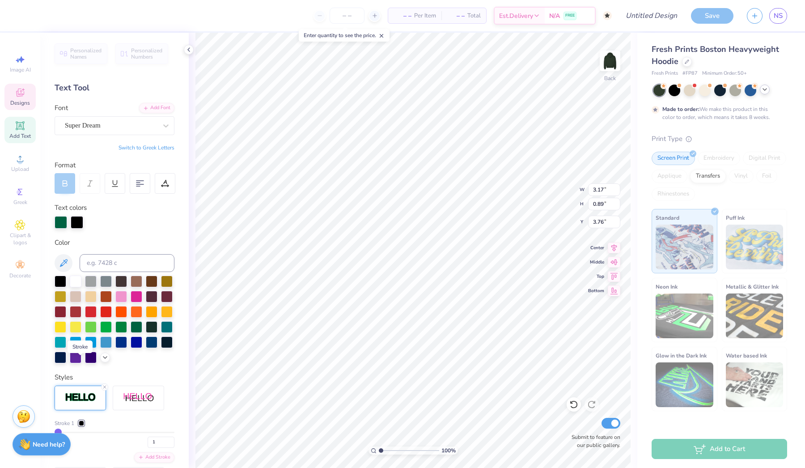
type input "3.75"
click at [82, 420] on div at bounding box center [81, 422] width 5 height 5
click at [74, 431] on div at bounding box center [71, 435] width 9 height 9
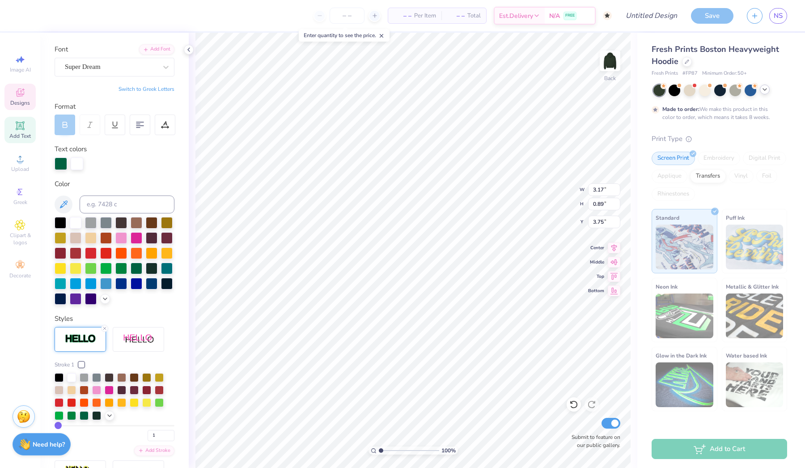
scroll to position [61, 0]
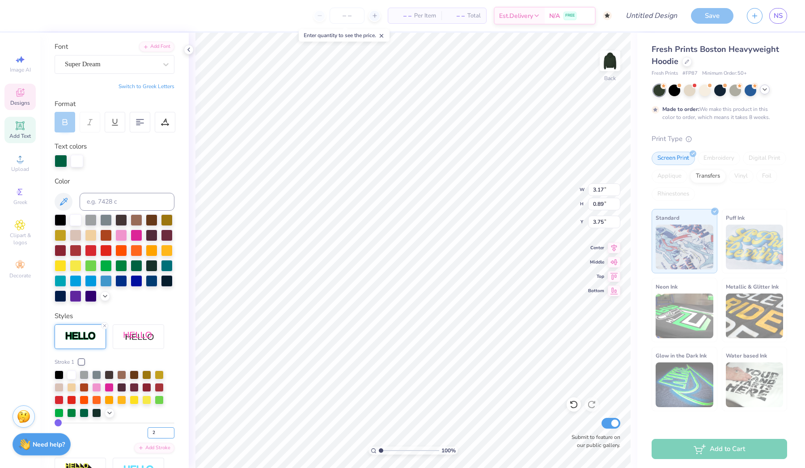
click at [169, 430] on input "2" at bounding box center [161, 432] width 27 height 11
type input "3"
click at [169, 430] on input "3" at bounding box center [161, 432] width 27 height 11
type input "3"
type input "3.19"
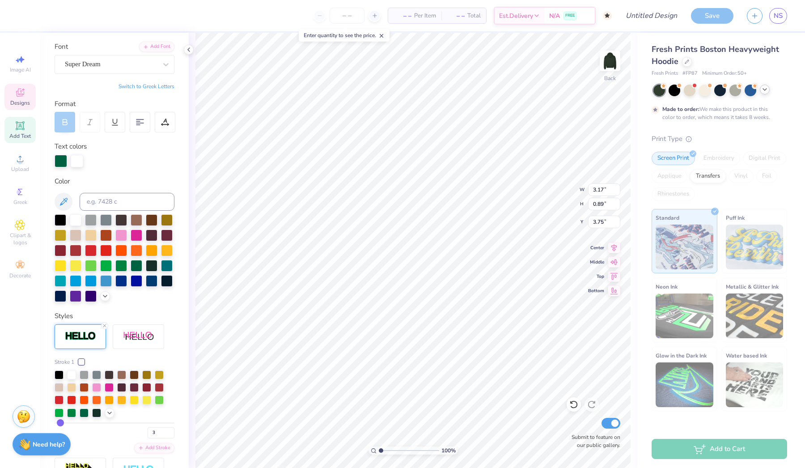
type input "0.91"
type input "6.95"
type input "3.17"
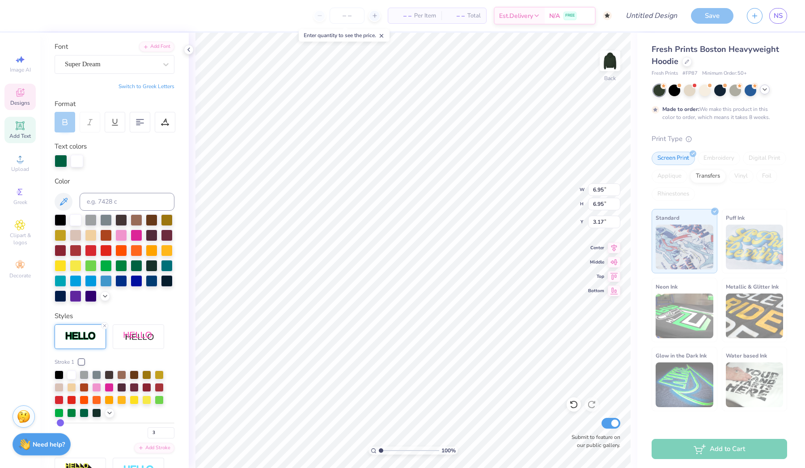
type input "3.19"
type input "0.91"
type input "3.75"
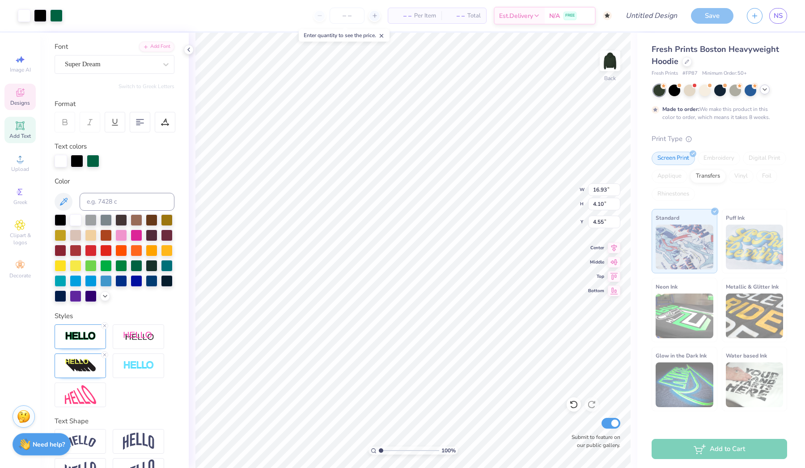
type input "16.96"
type input "4.12"
type input "4.53"
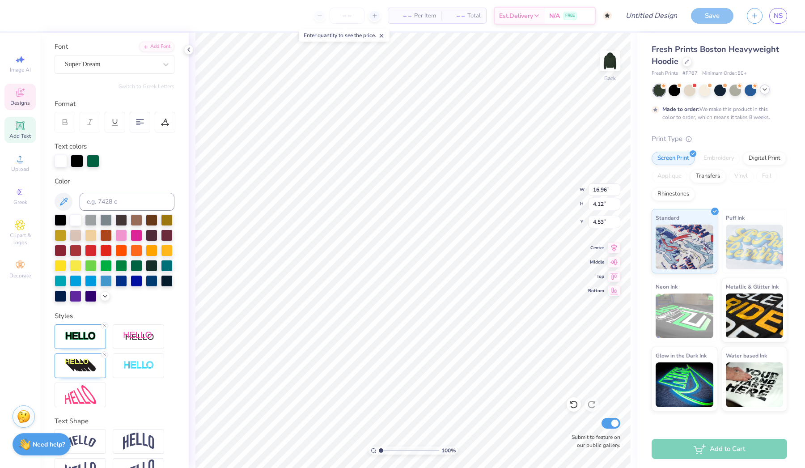
type input "12.77"
type input "3.10"
type input "4.99"
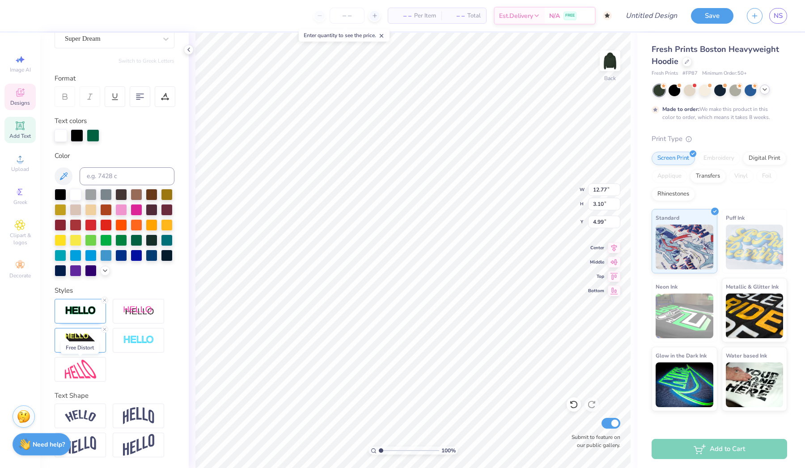
scroll to position [87, 0]
click at [84, 316] on img at bounding box center [80, 310] width 31 height 10
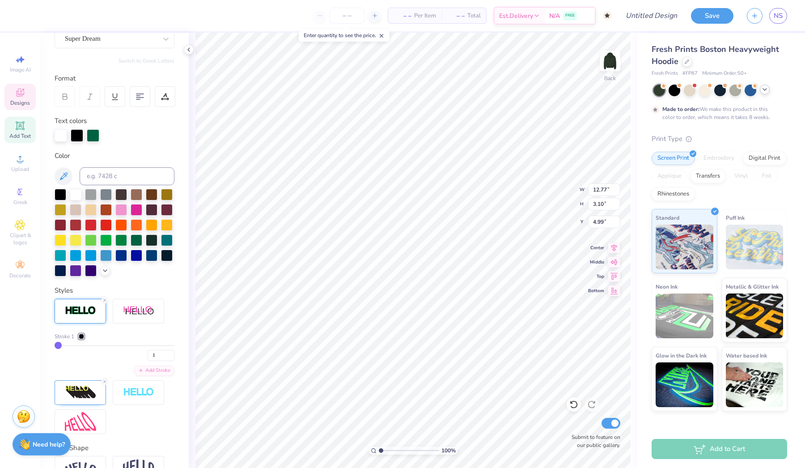
click at [82, 336] on div at bounding box center [81, 336] width 5 height 5
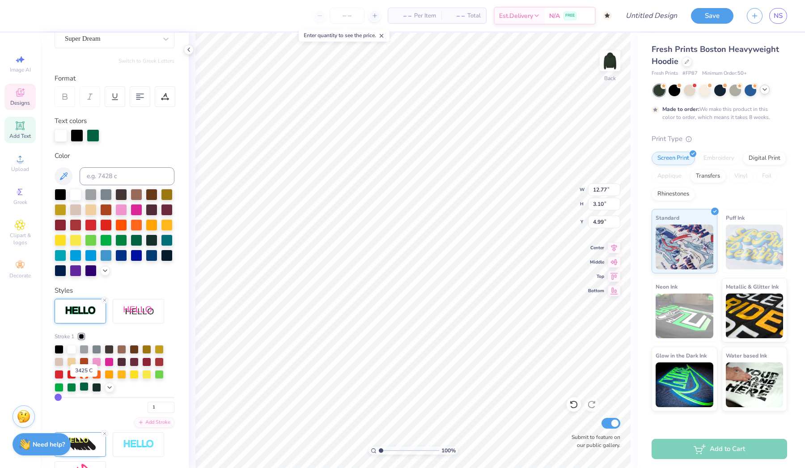
click at [84, 389] on div at bounding box center [84, 386] width 9 height 9
click at [96, 387] on div at bounding box center [96, 386] width 9 height 9
click at [106, 300] on icon at bounding box center [104, 299] width 5 height 5
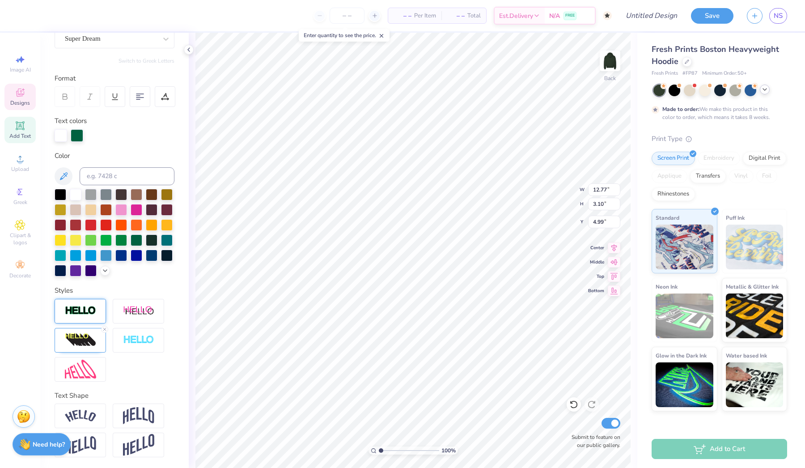
type input "12.75"
type input "3.08"
type input "5.00"
type input "3.27"
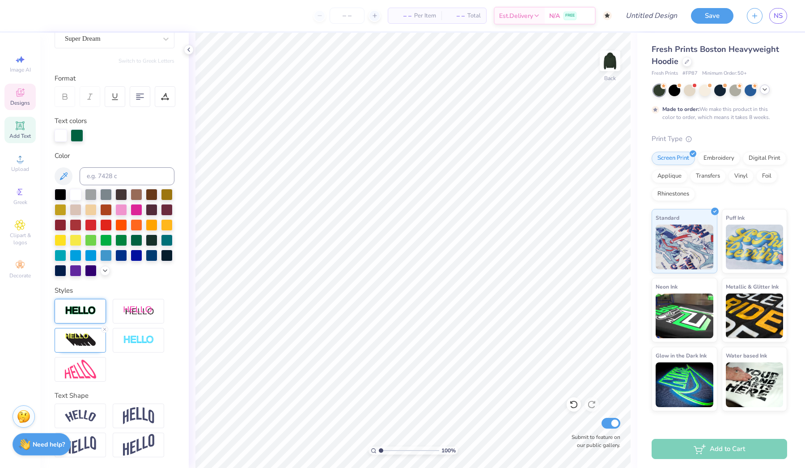
click at [26, 93] on div "Designs" at bounding box center [19, 97] width 31 height 26
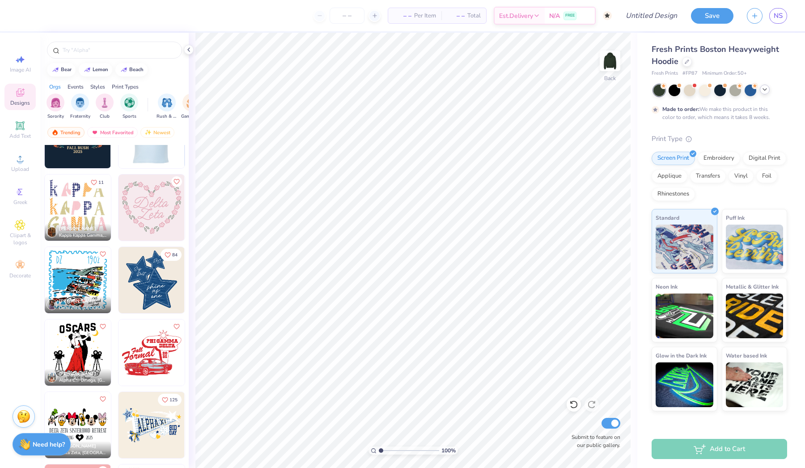
scroll to position [2437, 0]
